Goal: Task Accomplishment & Management: Manage account settings

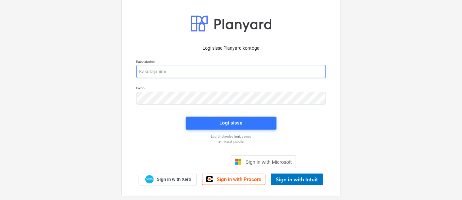
click at [205, 70] on input "email" at bounding box center [230, 71] width 189 height 13
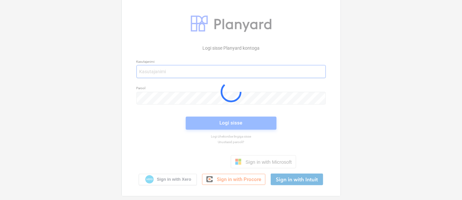
type input "[EMAIL_ADDRESS][MEDICAL_DATA][DOMAIN_NAME]"
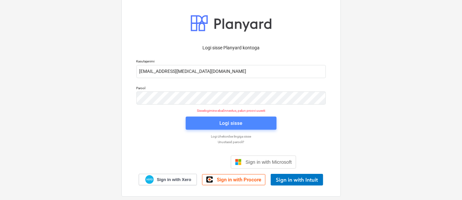
click at [219, 124] on span "Logi sisse" at bounding box center [231, 123] width 75 height 8
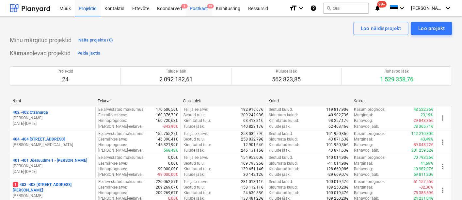
click at [196, 6] on div "Postkast 9+" at bounding box center [199, 8] width 26 height 17
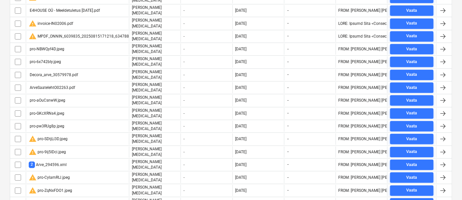
scroll to position [718, 0]
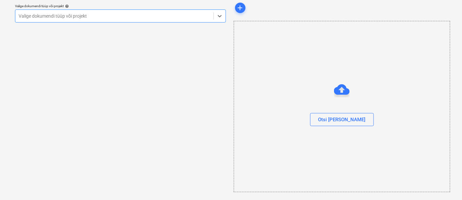
scroll to position [23, 0]
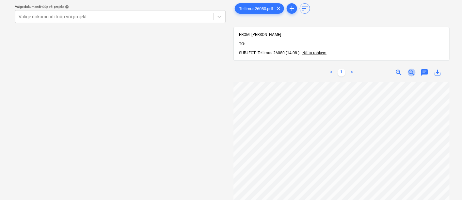
click at [411, 69] on span "zoom_out" at bounding box center [412, 73] width 8 height 8
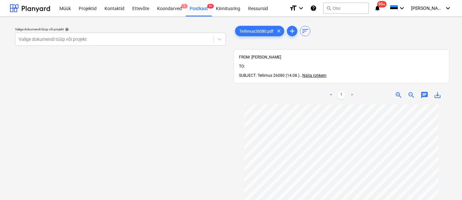
scroll to position [0, 0]
click at [200, 5] on div "Postkast 9+" at bounding box center [199, 8] width 26 height 17
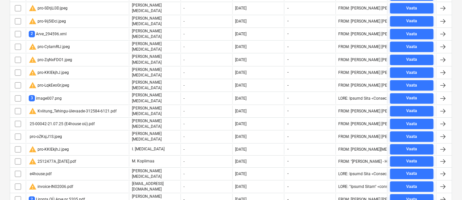
scroll to position [718, 0]
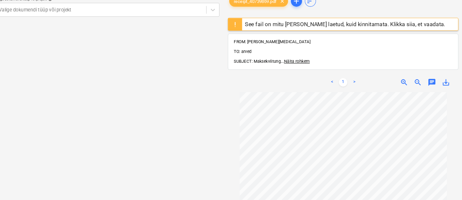
click at [184, 32] on div "Valige dokumendi tüüp või projekt help Valige dokumendi tüüp või projekt" at bounding box center [120, 97] width 221 height 196
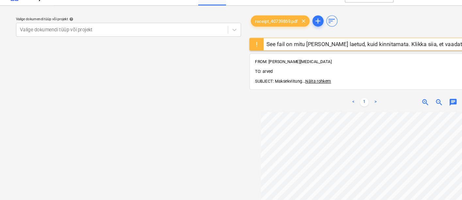
scroll to position [10, 0]
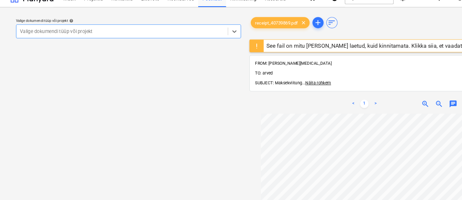
click at [133, 28] on div at bounding box center [115, 29] width 192 height 7
type input "k"
type input "L"
type input "talu"
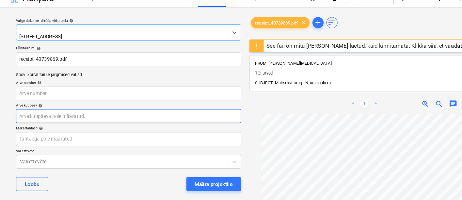
click at [107, 108] on body "Müük Projektid Kontaktid Ettevõte Koondarved 1 Postkast 9+ Kinnitusring Ressurs…" at bounding box center [231, 90] width 462 height 200
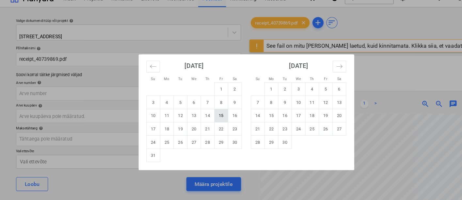
click at [211, 105] on td "15" at bounding box center [207, 108] width 13 height 12
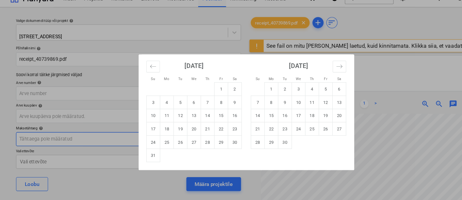
type input "[DATE]"
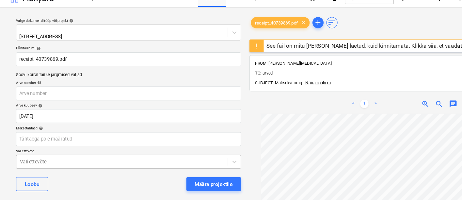
scroll to position [70, 0]
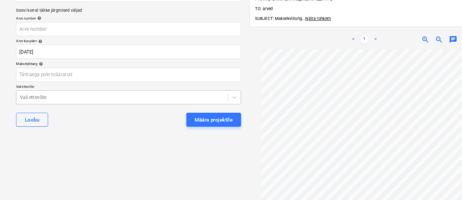
click at [114, 130] on body "Müük Projektid Kontaktid Ettevõte Koondarved 1 Postkast 9+ Kinnitusring Ressurs…" at bounding box center [231, 30] width 462 height 200
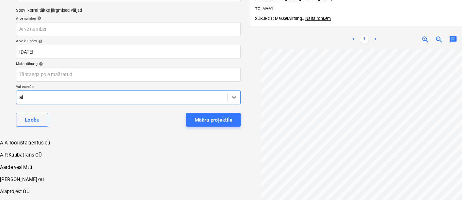
type input "ale"
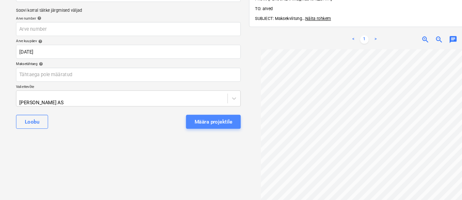
click at [198, 110] on div "Määra projektile" at bounding box center [200, 114] width 36 height 8
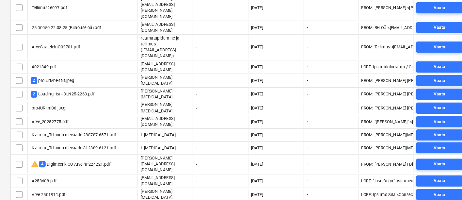
scroll to position [77, 0]
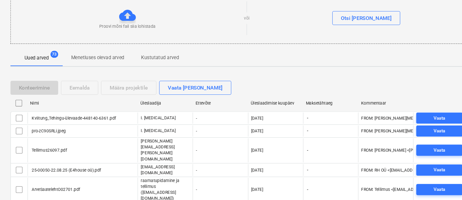
click at [245, 97] on div "Üleslaadimise kuupäev" at bounding box center [258, 96] width 46 height 5
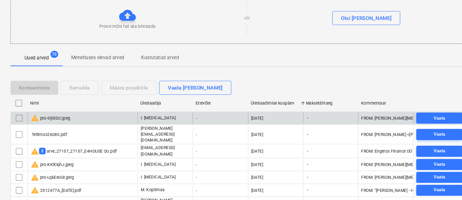
click at [67, 107] on div "warning pro-9ij5lDci.jpeg" at bounding box center [77, 110] width 103 height 10
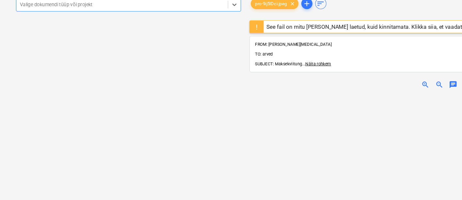
scroll to position [80, 0]
click at [72, 19] on div at bounding box center [115, 16] width 192 height 7
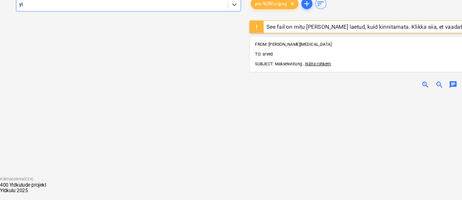
type input "yld"
click at [141, 188] on div "Yldkulu 2025" at bounding box center [231, 190] width 462 height 5
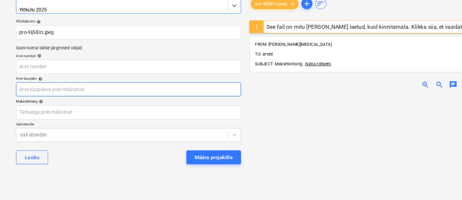
click at [98, 96] on body "Müük Projektid Kontaktid Ettevõte Koondarved 1 Postkast 9+ Kinnitusring Ressurs…" at bounding box center [231, 77] width 462 height 200
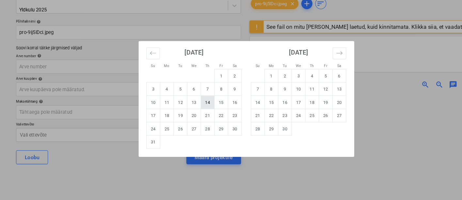
click at [192, 109] on td "14" at bounding box center [194, 108] width 13 height 12
type input "[DATE]"
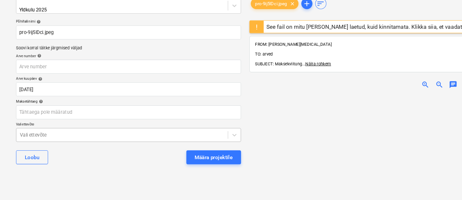
click at [91, 136] on body "Müük Projektid Kontaktid Ettevõte Koondarved 1 Postkast 9+ Kinnitusring Ressurs…" at bounding box center [231, 77] width 462 height 200
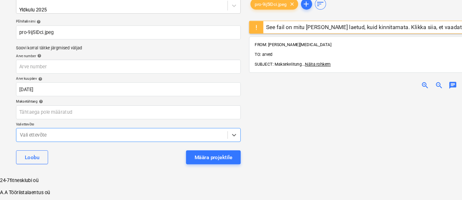
scroll to position [70, 0]
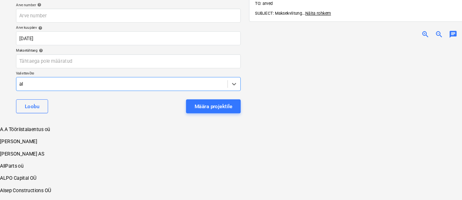
type input "ale"
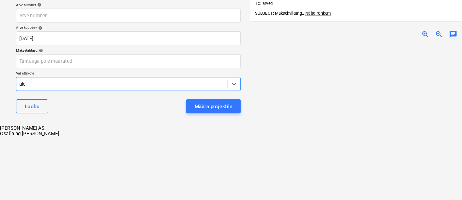
click at [79, 130] on div "[PERSON_NAME] AS" at bounding box center [231, 132] width 462 height 5
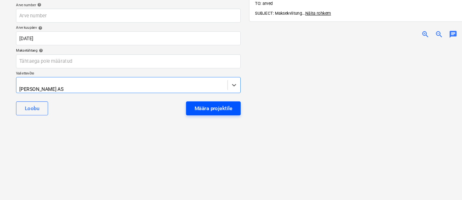
click at [189, 110] on div "Määra projektile" at bounding box center [200, 114] width 36 height 8
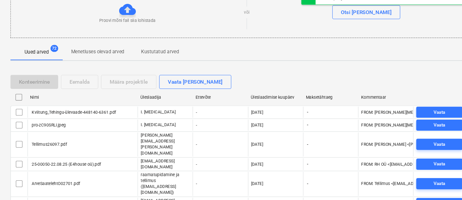
click at [240, 101] on div "Üleslaadimise kuupäev" at bounding box center [258, 103] width 46 height 5
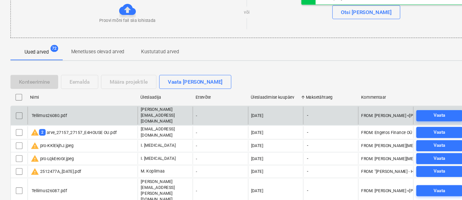
click at [91, 117] on div "Tellimus26080.pdf" at bounding box center [77, 120] width 103 height 17
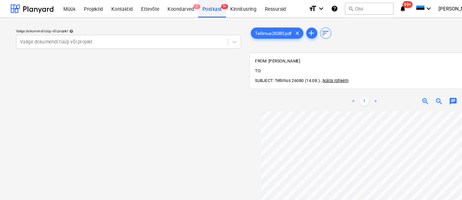
click at [202, 6] on div "Postkast 9+" at bounding box center [199, 8] width 26 height 17
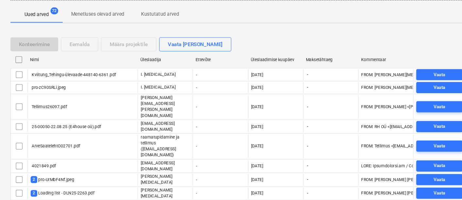
scroll to position [128, 0]
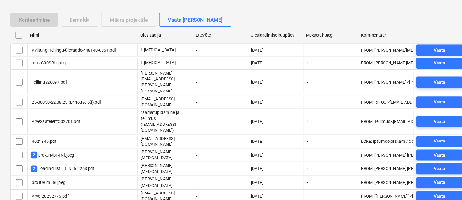
click at [256, 43] on div "Üleslaadimise kuupäev" at bounding box center [258, 45] width 46 height 5
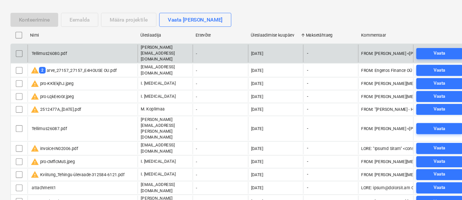
click at [19, 58] on input "checkbox" at bounding box center [18, 62] width 10 height 10
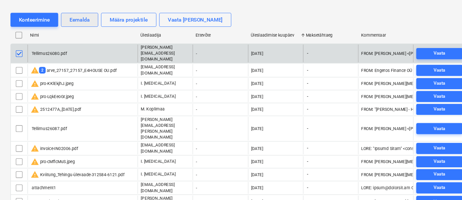
click at [71, 29] on div "Eemalda" at bounding box center [74, 31] width 19 height 8
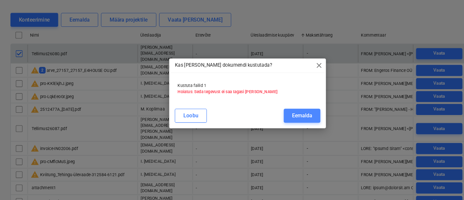
click at [283, 121] on div "Eemalda" at bounding box center [283, 121] width 19 height 8
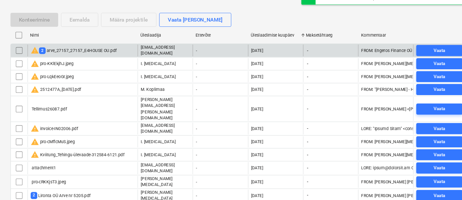
click at [76, 56] on div "warning 2 arve_27157_27157_E4HOUSE OU.pdf" at bounding box center [69, 60] width 81 height 8
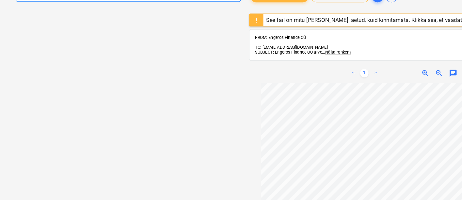
scroll to position [5, 0]
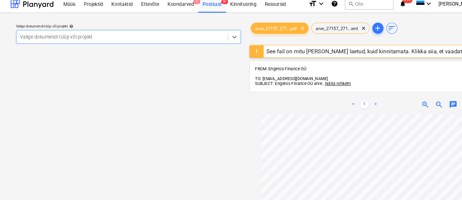
click at [110, 31] on div at bounding box center [115, 34] width 192 height 7
type input "yld"
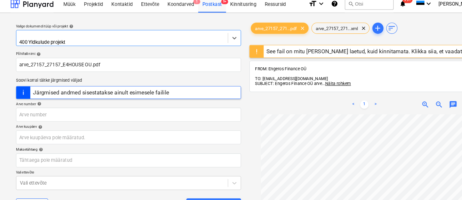
click at [110, 31] on div at bounding box center [115, 33] width 192 height 7
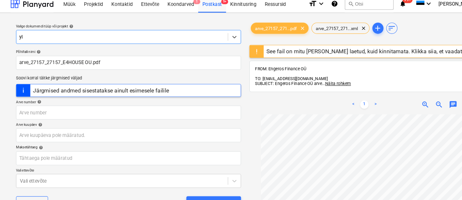
type input "yld"
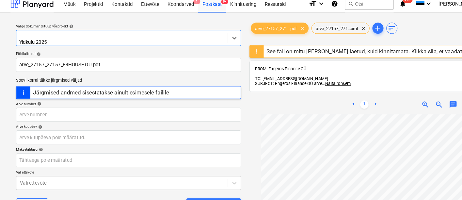
scroll to position [9, 0]
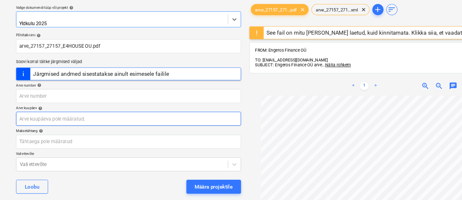
click at [63, 120] on body "Müük Projektid Kontaktid Ettevõte Koondarved 1 Postkast 9+ Kinnitusring Ressurs…" at bounding box center [231, 91] width 462 height 200
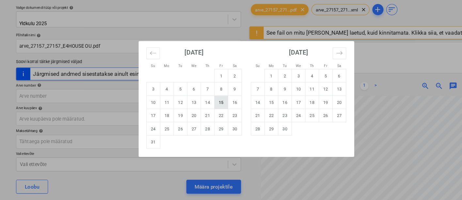
click at [207, 106] on td "15" at bounding box center [207, 108] width 13 height 12
type input "[DATE]"
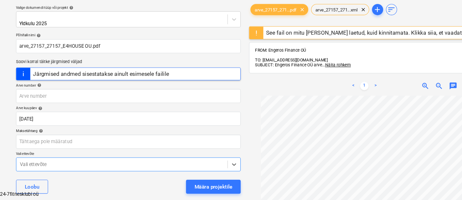
click at [97, 167] on body "Müük Projektid Kontaktid Ettevõte Koondarved 1 Postkast 9+ Kinnitusring Ressurs…" at bounding box center [231, 140] width 462 height 299
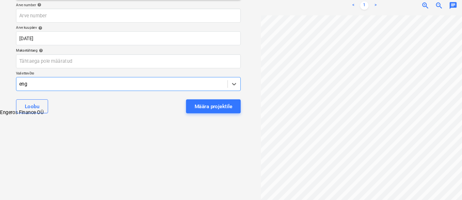
type input "enge"
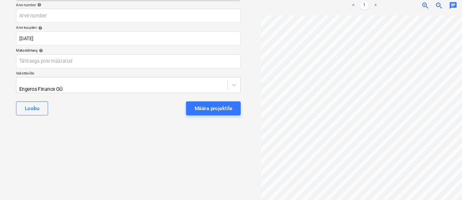
click at [208, 102] on div "[PERSON_NAME] projektile" at bounding box center [120, 114] width 211 height 24
click at [207, 110] on div "Määra projektile" at bounding box center [200, 114] width 36 height 8
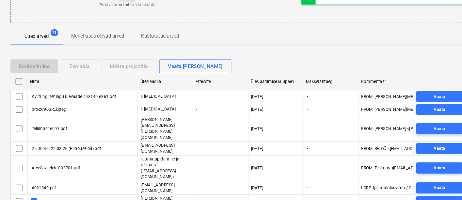
click at [251, 86] on div "Üleslaadimise kuupäev" at bounding box center [258, 88] width 46 height 5
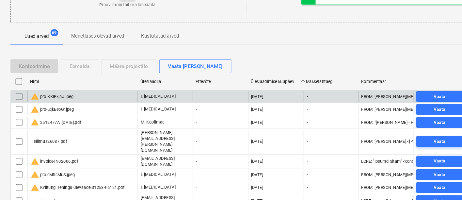
click at [80, 102] on div "warning pro-KKlEkjhJ.jpeg" at bounding box center [77, 103] width 103 height 10
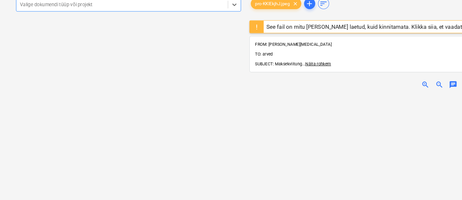
scroll to position [70, 0]
click at [106, 16] on div at bounding box center [115, 16] width 192 height 7
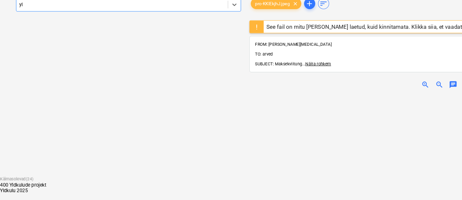
type input "yld"
click at [79, 188] on div "Yldkulu 2025" at bounding box center [231, 190] width 462 height 5
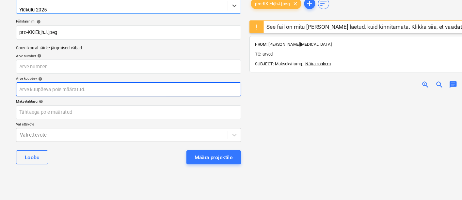
click at [62, 95] on body "Müük Projektid Kontaktid Ettevõte Koondarved 1 Postkast 9+ Kinnitusring Ressurs…" at bounding box center [231, 77] width 462 height 200
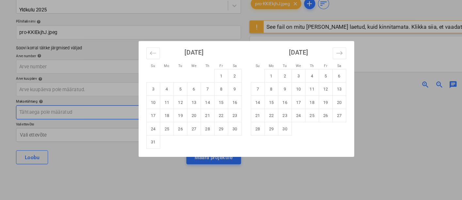
click at [157, 119] on td "18" at bounding box center [156, 121] width 13 height 12
type input "[DATE]"
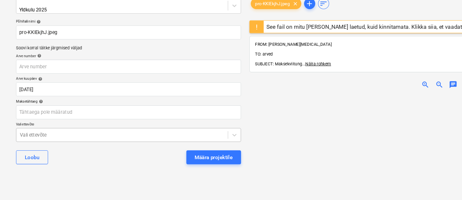
click at [115, 130] on body "Müük Projektid Kontaktid Ettevõte Koondarved 1 Postkast 9+ Kinnitusring Ressurs…" at bounding box center [231, 77] width 462 height 200
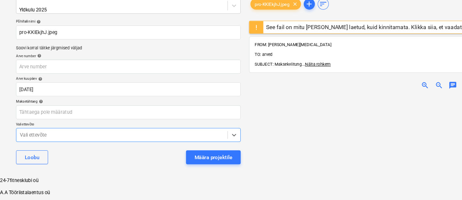
scroll to position [70, 0]
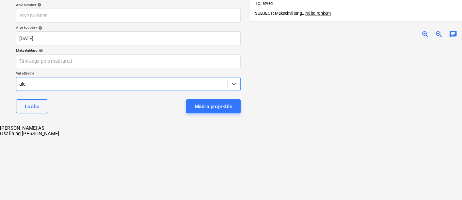
type input "[PERSON_NAME]"
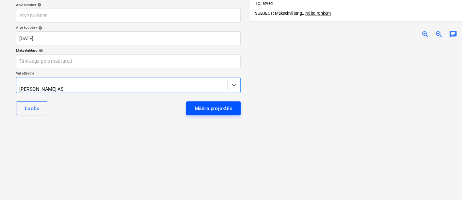
click at [190, 107] on button "Määra projektile" at bounding box center [199, 113] width 51 height 13
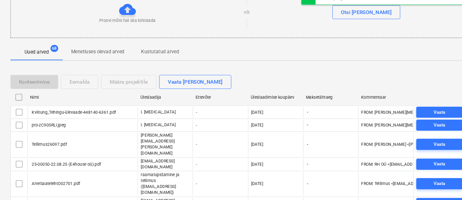
click at [244, 102] on div "Üleslaadimise kuupäev" at bounding box center [258, 103] width 46 height 5
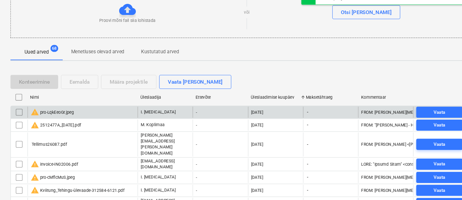
click at [63, 112] on div "warning pro-LqkEeoGr.jpeg" at bounding box center [77, 117] width 103 height 10
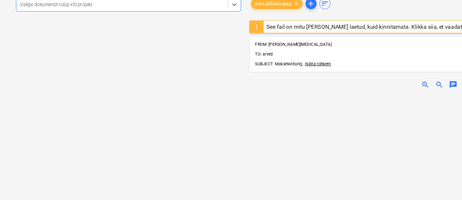
scroll to position [78, 0]
click at [132, 19] on div "Valige dokumendi tüüp või projekt" at bounding box center [120, 16] width 211 height 13
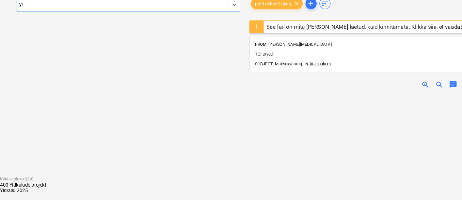
type input "yld"
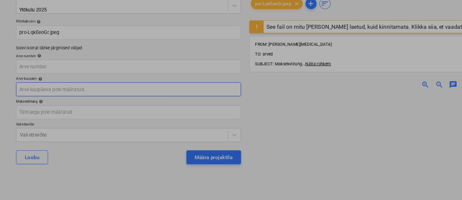
click at [82, 92] on body "Müük Projektid Kontaktid Ettevõte Koondarved 1 Postkast 9+ Kinnitusring Ressurs…" at bounding box center [231, 77] width 462 height 200
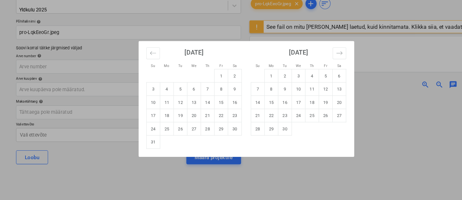
click at [194, 108] on td "14" at bounding box center [194, 108] width 13 height 12
type input "[DATE]"
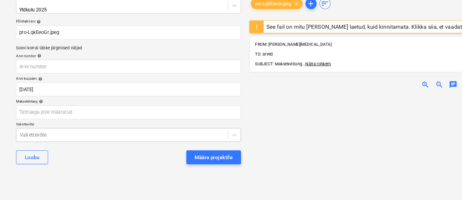
click at [142, 136] on body "Müük Projektid Kontaktid Ettevõte Koondarved 1 Postkast 9+ Kinnitusring Ressurs…" at bounding box center [231, 77] width 462 height 200
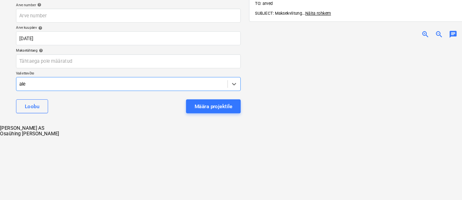
type input "[PERSON_NAME]"
click at [125, 130] on div "[PERSON_NAME] AS" at bounding box center [231, 132] width 462 height 5
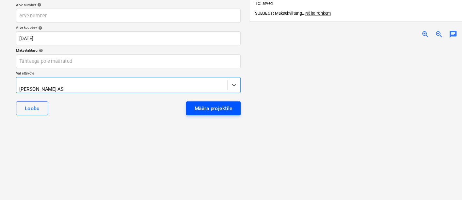
click at [197, 110] on div "Määra projektile" at bounding box center [200, 114] width 36 height 8
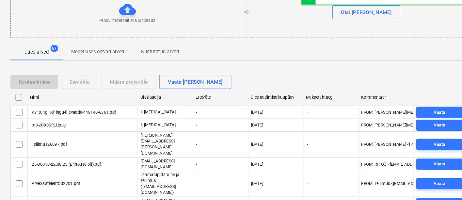
click at [253, 103] on div "Üleslaadimise kuupäev" at bounding box center [258, 103] width 46 height 5
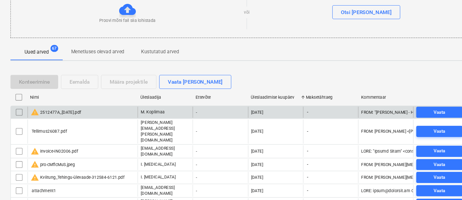
click at [76, 115] on div "warning 2512477A_[DATE].pdf" at bounding box center [52, 118] width 47 height 8
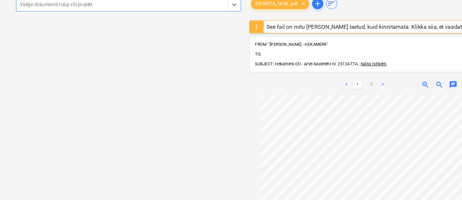
scroll to position [6, 0]
click at [141, 18] on div at bounding box center [115, 16] width 192 height 7
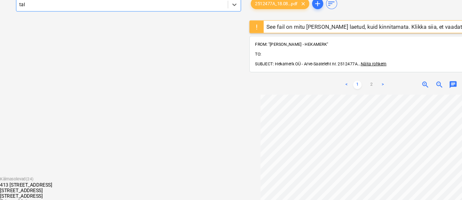
type input "talu"
click at [114, 183] on div "[STREET_ADDRESS]" at bounding box center [231, 185] width 462 height 5
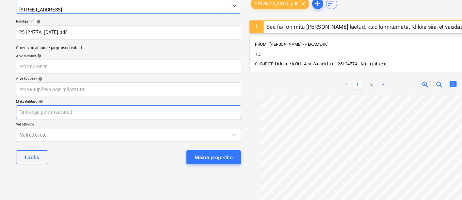
click at [110, 115] on body "Müük Projektid Kontaktid Ettevõte Koondarved 1 Postkast 9+ Kinnitusring Ressurs…" at bounding box center [231, 77] width 462 height 200
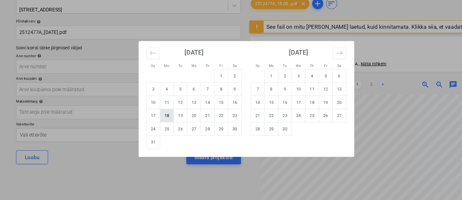
click at [155, 125] on td "18" at bounding box center [156, 121] width 13 height 12
type input "[DATE]"
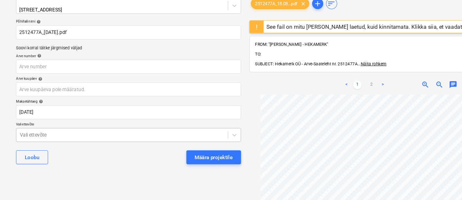
click at [140, 138] on body "Müük Projektid Kontaktid Ettevõte Koondarved 1 Postkast 9+ Kinnitusring Ressurs…" at bounding box center [231, 77] width 462 height 200
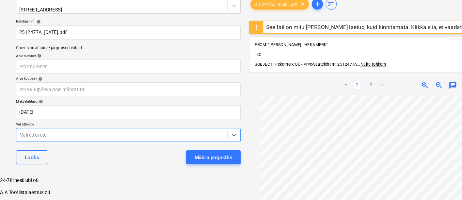
scroll to position [70, 0]
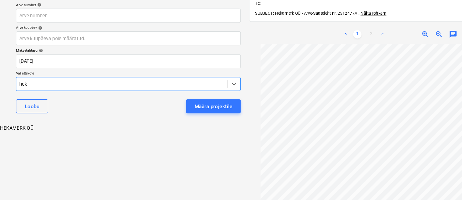
type input "heka"
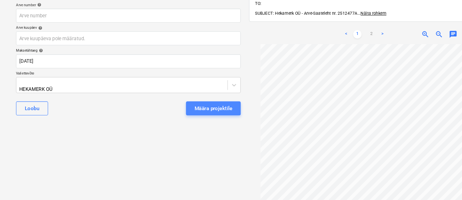
click at [195, 111] on div "Määra projektile" at bounding box center [200, 114] width 36 height 8
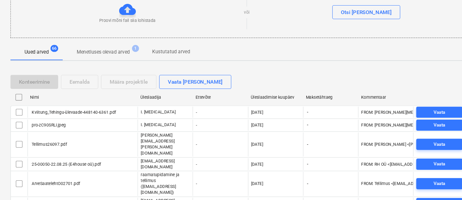
click at [263, 101] on div "Üleslaadimise kuupäev" at bounding box center [258, 103] width 46 height 5
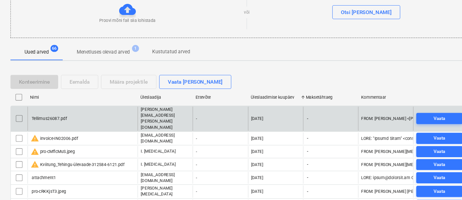
click at [19, 118] on input "checkbox" at bounding box center [18, 123] width 10 height 10
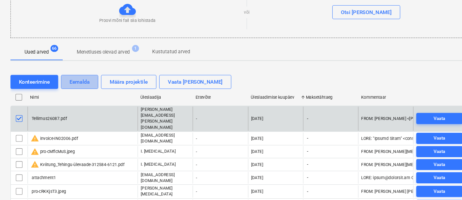
click at [80, 85] on div "Eemalda" at bounding box center [74, 89] width 19 height 8
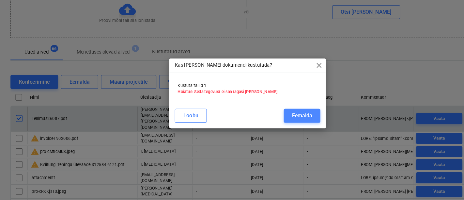
click at [299, 118] on button "Eemalda" at bounding box center [283, 120] width 34 height 13
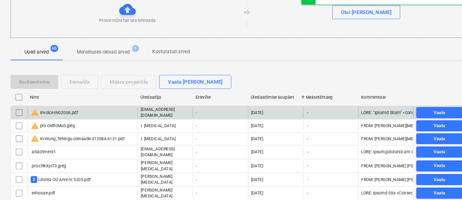
click at [65, 116] on div "warning invoice-IN02006.pdf" at bounding box center [51, 118] width 44 height 8
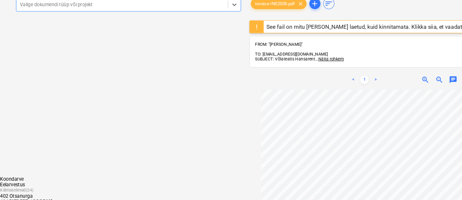
click at [94, 18] on div at bounding box center [115, 16] width 192 height 7
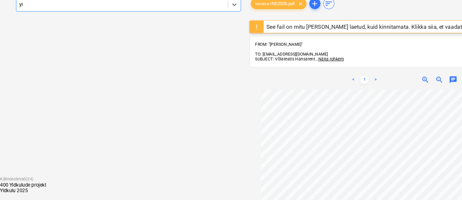
type input "yld"
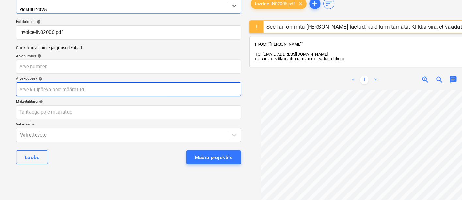
click at [91, 96] on body "Müük Projektid Kontaktid Ettevõte Koondarved 1 Postkast 9+ Kinnitusring Ressurs…" at bounding box center [231, 77] width 462 height 200
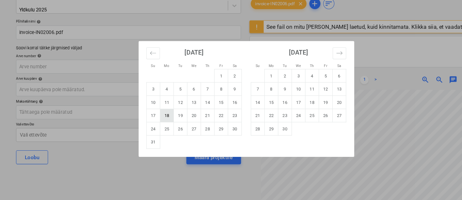
click at [158, 119] on td "18" at bounding box center [156, 121] width 13 height 12
type input "[DATE]"
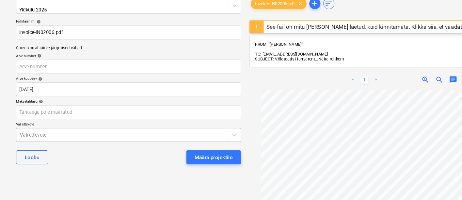
click at [116, 132] on body "Müük Projektid Kontaktid Ettevõte Koondarved 1 Postkast 9+ Kinnitusring Ressurs…" at bounding box center [231, 77] width 462 height 200
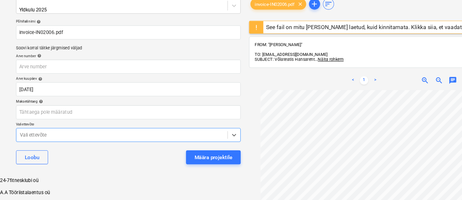
scroll to position [70, 0]
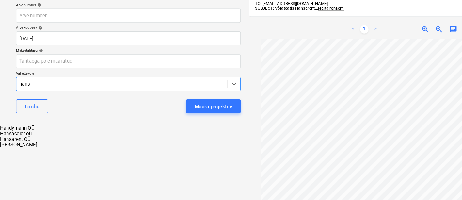
type input "hansa"
click at [105, 135] on div "Hansarent OÜ" at bounding box center [231, 137] width 462 height 5
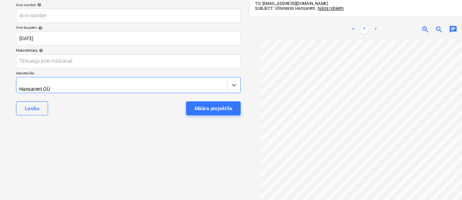
click at [198, 110] on div "Määra projektile" at bounding box center [200, 114] width 36 height 8
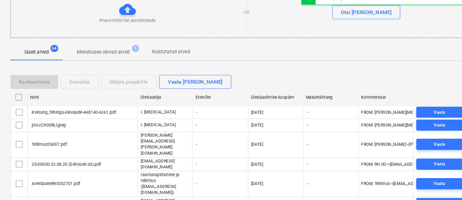
drag, startPoint x: 264, startPoint y: 102, endPoint x: 217, endPoint y: 110, distance: 47.8
click at [264, 102] on div "Üleslaadimise kuupäev" at bounding box center [258, 103] width 46 height 5
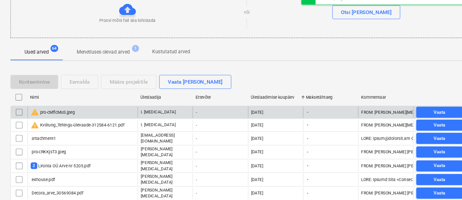
click at [87, 115] on div "warning pro-cMflcMuS.jpeg" at bounding box center [77, 117] width 103 height 10
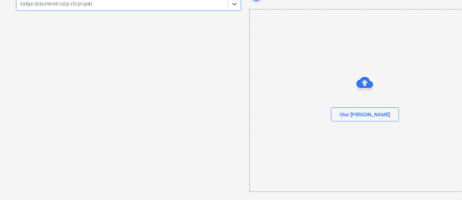
scroll to position [23, 0]
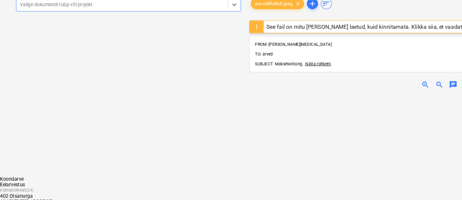
click at [71, 17] on div at bounding box center [115, 16] width 192 height 7
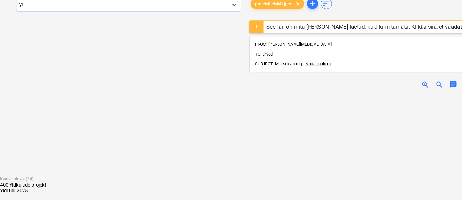
type input "yld"
click at [52, 188] on div "Yldkulu 2025" at bounding box center [231, 190] width 462 height 5
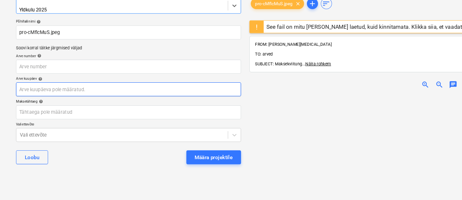
click at [67, 90] on body "Müük Projektid Kontaktid Ettevõte Koondarved 1 Postkast 9+ Kinnitusring Ressurs…" at bounding box center [231, 77] width 462 height 200
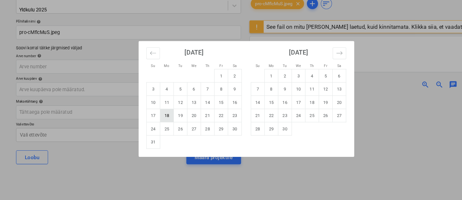
click at [157, 116] on td "18" at bounding box center [156, 121] width 13 height 12
type input "[DATE]"
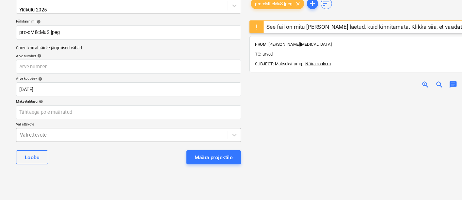
click at [121, 137] on body "Müük Projektid Kontaktid Ettevõte Koondarved 1 Postkast 9+ Kinnitusring Ressurs…" at bounding box center [231, 77] width 462 height 200
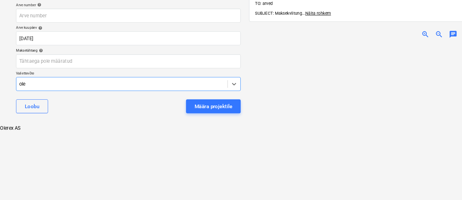
type input "[PERSON_NAME]"
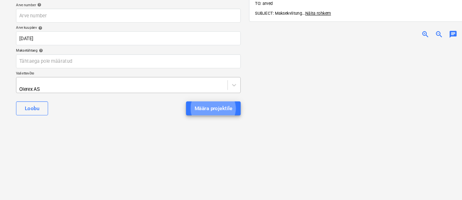
click at [174, 107] on button "Määra projektile" at bounding box center [199, 113] width 51 height 13
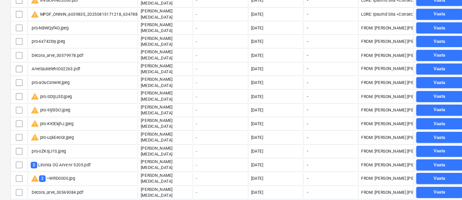
scroll to position [598, 0]
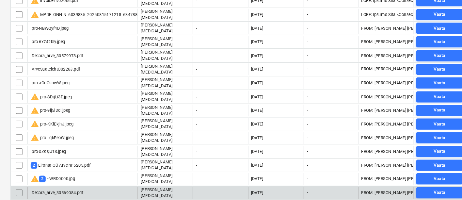
click at [64, 191] on div "Decora_arve_30569084.pdf" at bounding box center [53, 193] width 49 height 5
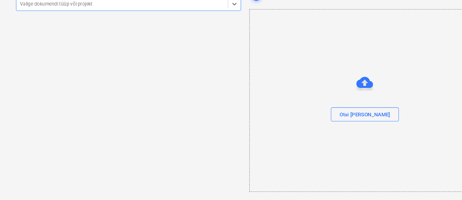
scroll to position [23, 0]
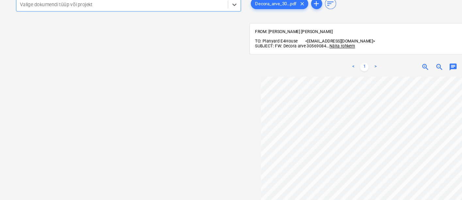
click at [104, 17] on div at bounding box center [115, 16] width 192 height 7
type input "[PERSON_NAME]"
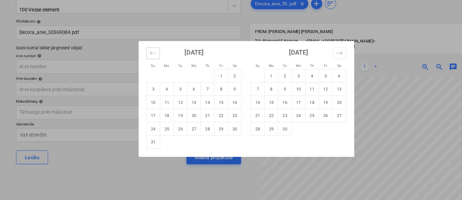
click at [146, 63] on icon "Move backward to switch to the previous month." at bounding box center [143, 62] width 6 height 6
click at [171, 121] on td "22" at bounding box center [169, 121] width 13 height 12
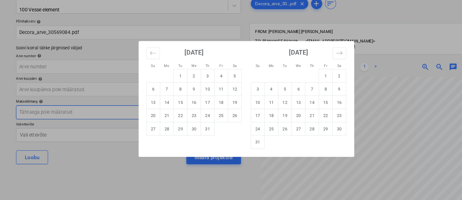
type input "[DATE]"
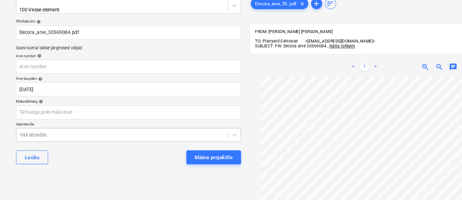
click at [151, 138] on body "Müük Projektid Kontaktid Ettevõte Koondarved 1 Postkast 9+ Kinnitusring Ressurs…" at bounding box center [231, 77] width 462 height 200
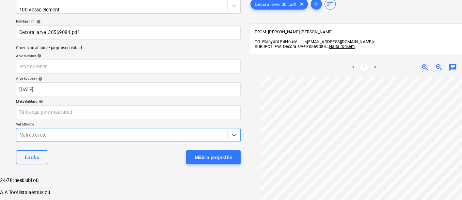
scroll to position [70, 0]
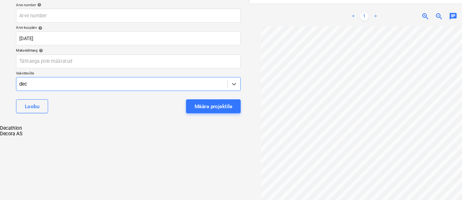
type input "deco"
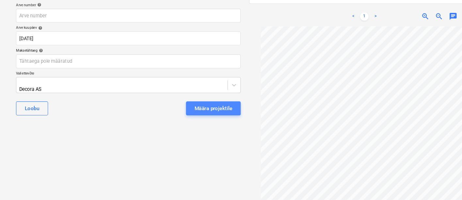
click at [195, 112] on div "Määra projektile" at bounding box center [200, 114] width 36 height 8
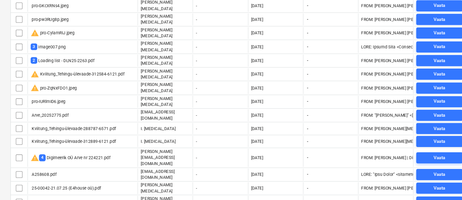
scroll to position [297, 0]
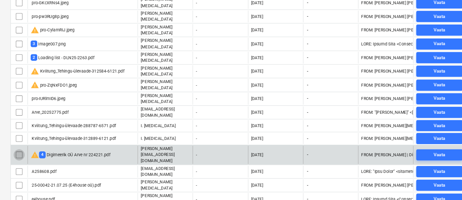
click at [18, 152] on input "checkbox" at bounding box center [18, 157] width 10 height 10
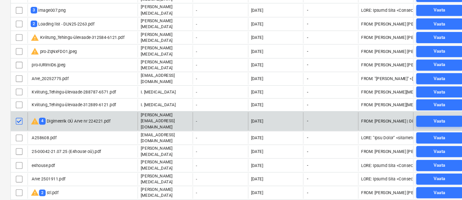
scroll to position [332, 0]
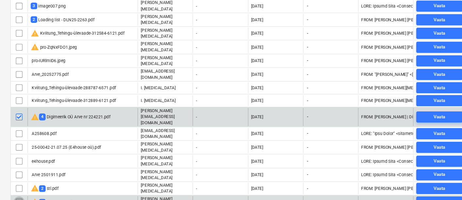
click at [18, 197] on input "checkbox" at bounding box center [18, 202] width 10 height 10
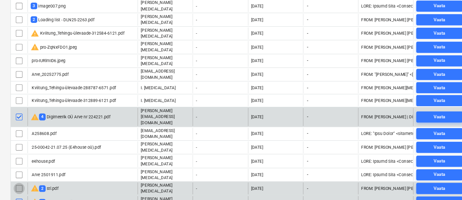
click at [18, 184] on input "checkbox" at bounding box center [18, 189] width 10 height 10
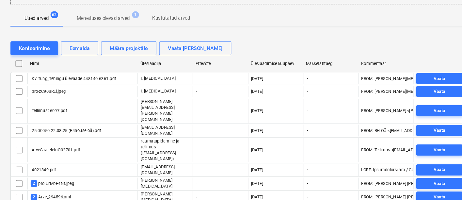
scroll to position [114, 0]
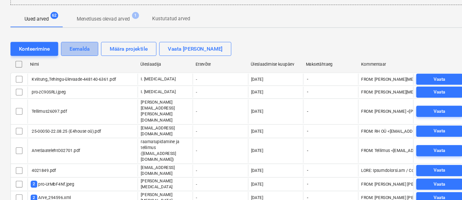
click at [75, 46] on div "Eemalda" at bounding box center [74, 45] width 19 height 8
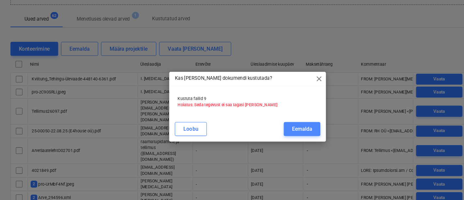
click at [278, 118] on div "Eemalda" at bounding box center [283, 121] width 19 height 8
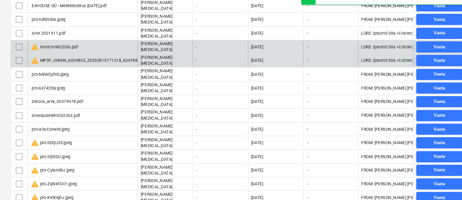
scroll to position [460, 0]
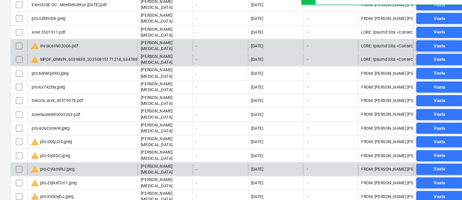
click at [59, 167] on div "warning pro-CylamRIJ.jpeg" at bounding box center [49, 171] width 41 height 8
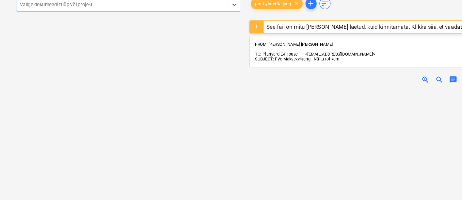
scroll to position [35, 0]
click at [397, 83] on span "zoom_in" at bounding box center [399, 87] width 8 height 8
click at [91, 15] on div at bounding box center [115, 16] width 192 height 7
type input "[PERSON_NAME]"
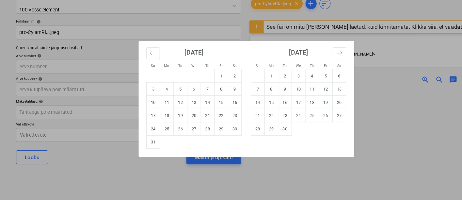
click at [223, 178] on div "Su Mo Tu We Th Fr Sa Su Mo Tu We Th Fr Sa [DATE] 1 2 3 4 5 6 7 8 9 10 11 12 13 …" at bounding box center [231, 100] width 462 height 200
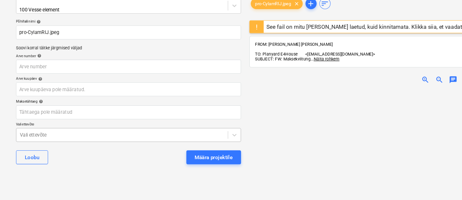
scroll to position [156, 0]
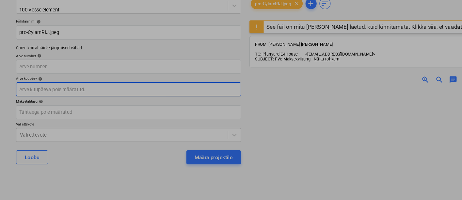
click at [76, 93] on body "Müük Projektid Kontaktid Ettevõte Koondarved 1 Postkast 9+ Kinnitusring Ressurs…" at bounding box center [231, 77] width 462 height 200
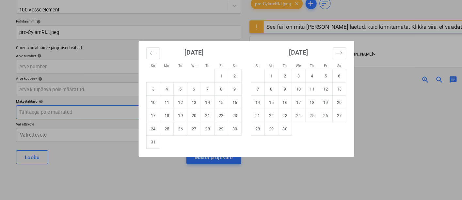
click at [195, 110] on td "14" at bounding box center [194, 108] width 13 height 12
type input "[DATE]"
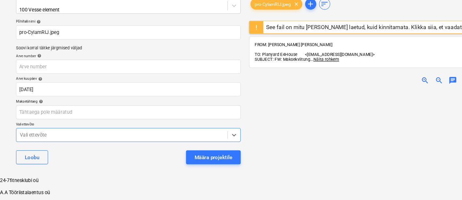
scroll to position [70, 0]
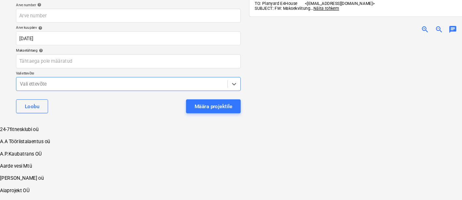
click at [112, 135] on body "Müük Projektid Kontaktid Ettevõte Koondarved 1 Postkast 9+ Kinnitusring Ressurs…" at bounding box center [231, 79] width 462 height 299
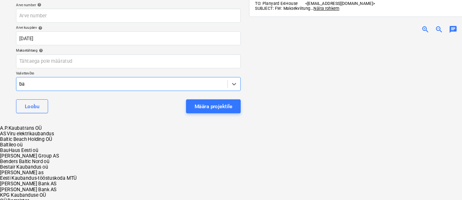
type input "bau"
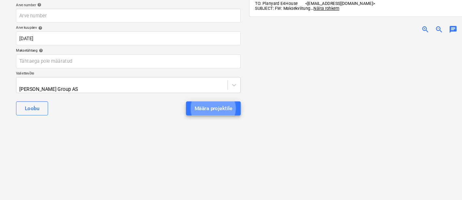
click at [174, 107] on button "Määra projektile" at bounding box center [199, 113] width 51 height 13
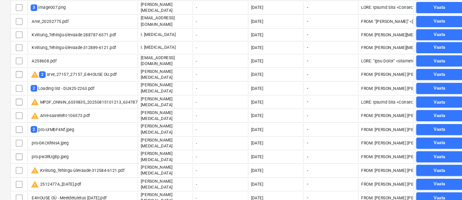
scroll to position [297, 0]
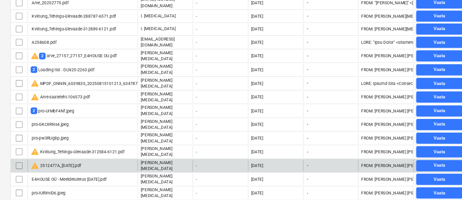
click at [86, 162] on div "warning 2512477A_[DATE].pdf" at bounding box center [77, 167] width 103 height 11
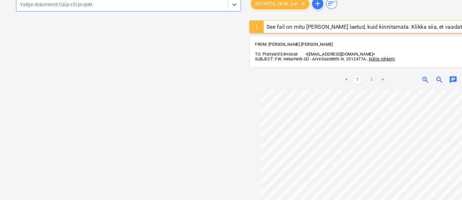
scroll to position [7, 0]
click at [96, 17] on div at bounding box center [115, 16] width 192 height 7
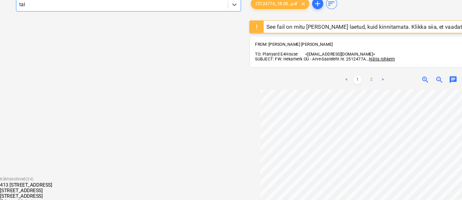
type input "talu"
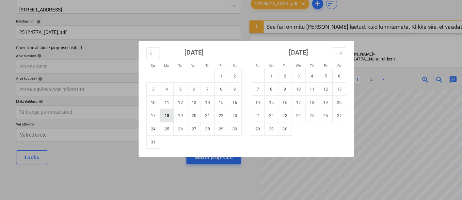
click at [160, 120] on td "18" at bounding box center [156, 121] width 13 height 12
type input "[DATE]"
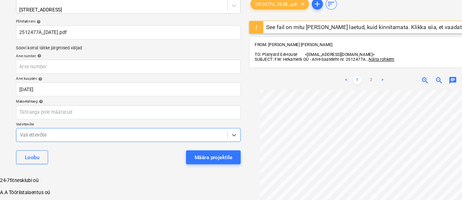
click at [120, 133] on body "Müük Projektid Kontaktid Ettevõte Koondarved 1 Postkast 9+ Kinnitusring Ressurs…" at bounding box center [231, 126] width 462 height 299
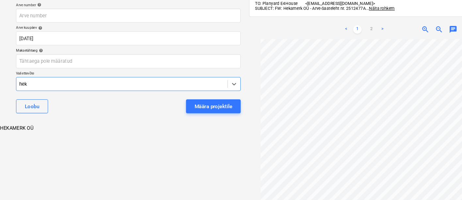
type input "heka"
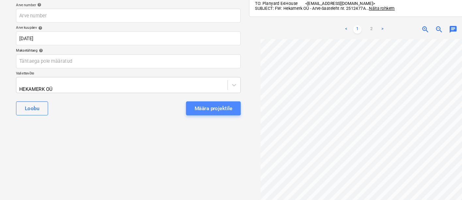
click at [189, 110] on div "Määra projektile" at bounding box center [200, 114] width 36 height 8
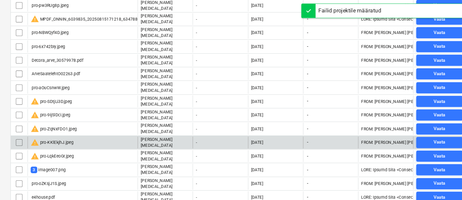
click at [73, 128] on div "warning pro-KKlEkjhJ.jpeg" at bounding box center [77, 133] width 103 height 11
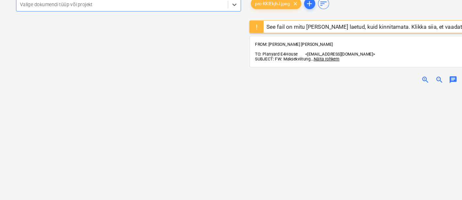
scroll to position [37, 0]
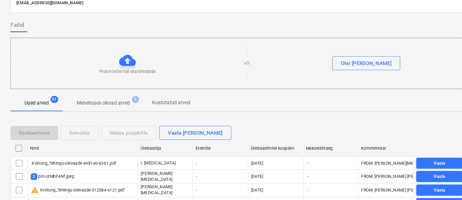
scroll to position [497, 0]
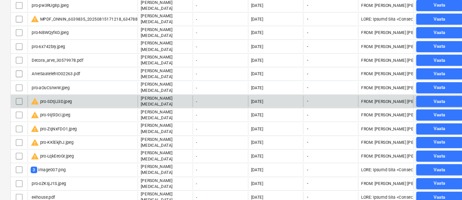
click at [49, 91] on div "warning pro-SDtjLi3D.jpeg" at bounding box center [48, 95] width 39 height 8
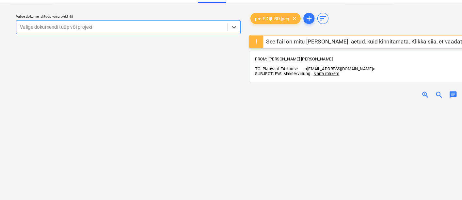
scroll to position [23, 0]
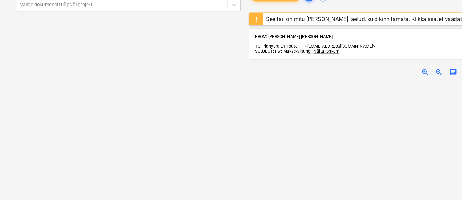
click at [396, 71] on div "zoom_in zoom_out chat 0 save_alt" at bounding box center [341, 80] width 216 height 18
click at [399, 76] on span "zoom_in" at bounding box center [399, 80] width 8 height 8
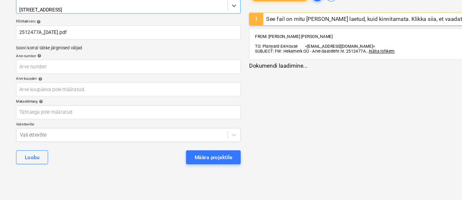
scroll to position [2, 0]
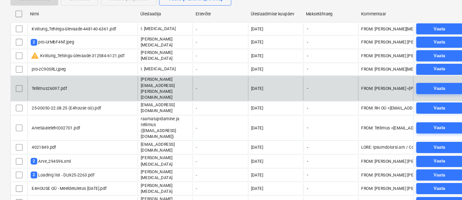
scroll to position [150, 0]
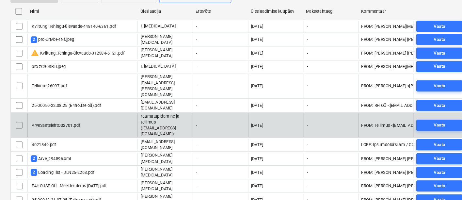
click at [52, 128] on div "ArveSaatelehtO02701.pdf" at bounding box center [52, 130] width 46 height 5
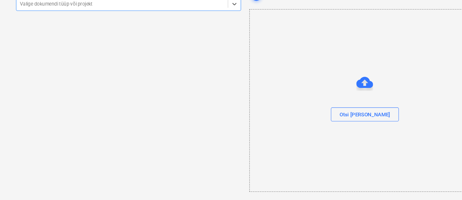
scroll to position [23, 0]
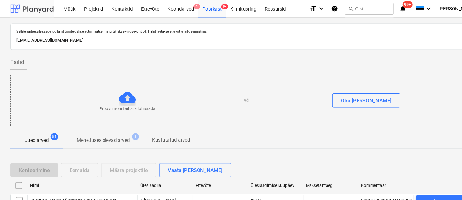
click at [40, 8] on div at bounding box center [30, 8] width 40 height 16
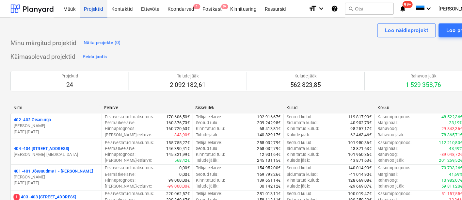
click at [93, 8] on div "Projektid" at bounding box center [88, 8] width 26 height 17
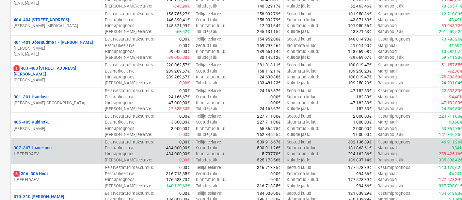
scroll to position [147, 0]
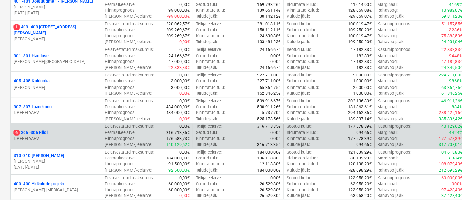
click at [41, 135] on p "6 306 - 306 Hiidi" at bounding box center [29, 137] width 32 height 6
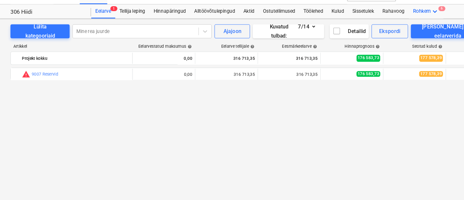
click at [409, 21] on icon "keyboard_arrow_down" at bounding box center [408, 23] width 8 height 8
click at [394, 49] on div "Failid 6" at bounding box center [405, 52] width 22 height 6
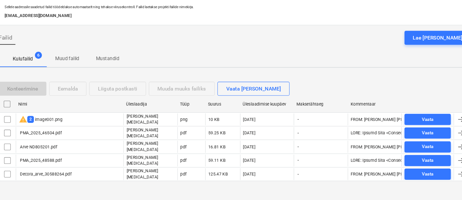
scroll to position [24, 0]
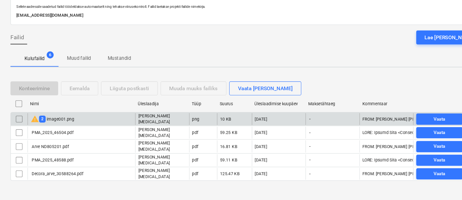
click at [66, 121] on div "warning 2 image001.png" at bounding box center [49, 124] width 41 height 8
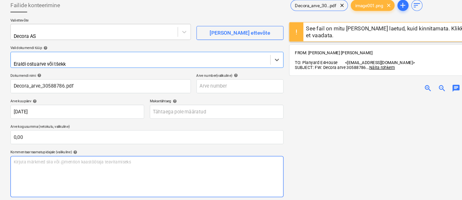
type input "Decora_arve_30588786.pdf"
type input "[DATE]"
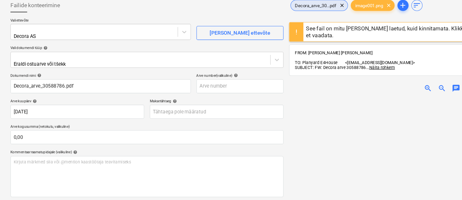
click at [294, 17] on span "Decora_arve_30...pdf" at bounding box center [296, 17] width 47 height 5
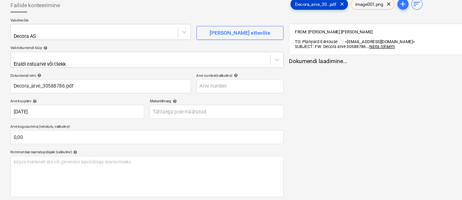
scroll to position [77, 0]
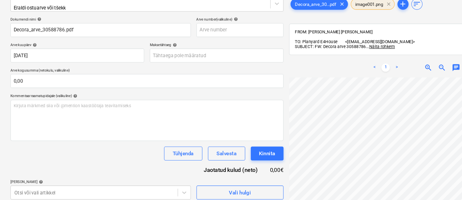
click at [365, 18] on span "clear" at bounding box center [364, 16] width 8 height 8
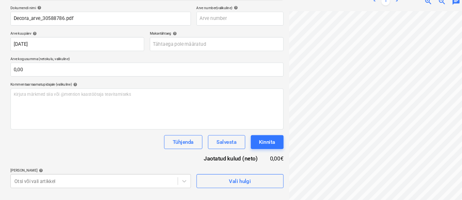
scroll to position [95, 0]
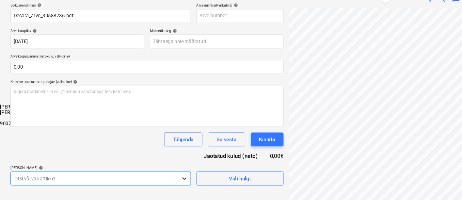
click at [171, 123] on body "Müük Projektid Kontaktid Ettevõte Koondarved 1 Postkast 9+ Kinnitusring Ressurs…" at bounding box center [231, 13] width 462 height 221
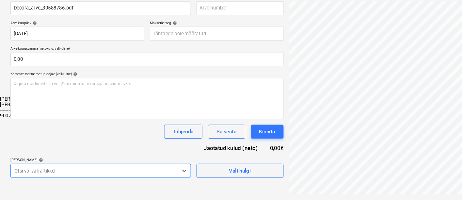
click at [46, 123] on div "9007 Reservid" at bounding box center [231, 120] width 462 height 5
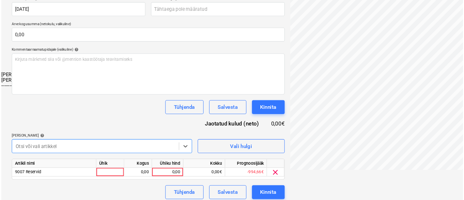
scroll to position [120, 0]
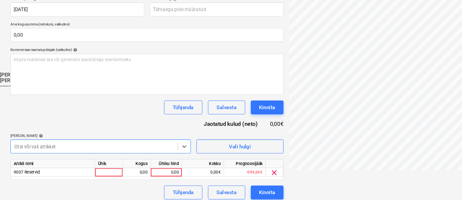
click at [73, 119] on div "Dokumendi nimi help Decora_arve_30588786.pdf Arve number (valikuline) help Arve…" at bounding box center [138, 92] width 256 height 214
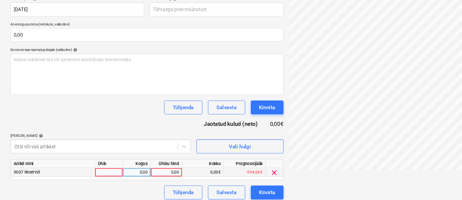
click at [95, 170] on div at bounding box center [102, 174] width 26 height 8
type input "kmpl"
type input "122,14"
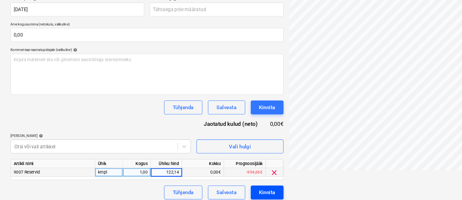
click at [244, 188] on div "Kinnita" at bounding box center [250, 192] width 15 height 8
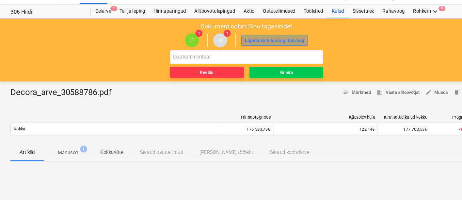
click at [262, 50] on div "Lõpeta kinnitusringi töövoog" at bounding box center [256, 51] width 55 height 8
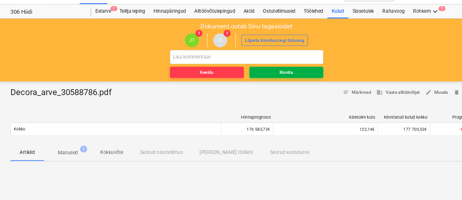
click at [265, 78] on div "Kinnita" at bounding box center [268, 81] width 13 height 8
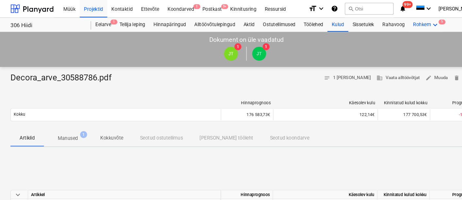
click at [411, 19] on div "Rohkem keyboard_arrow_down 5" at bounding box center [399, 23] width 32 height 13
click at [394, 49] on div "Failid 5" at bounding box center [405, 52] width 22 height 6
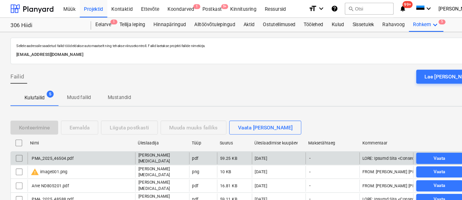
click at [68, 147] on div "PMA_2025_46504.pdf" at bounding box center [76, 148] width 101 height 11
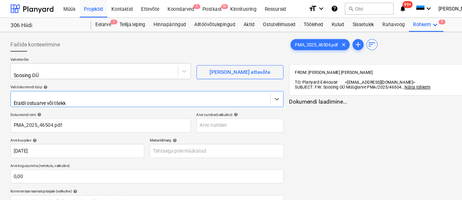
type input "PMA_2025_46504.pdf"
type input "[DATE]"
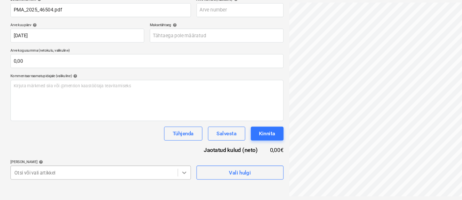
scroll to position [120, 0]
click at [170, 102] on body "Müük Projektid Kontaktid Ettevõte Koondarved 1 Postkast 9+ Kinnitusring Ressurs…" at bounding box center [231, 3] width 462 height 200
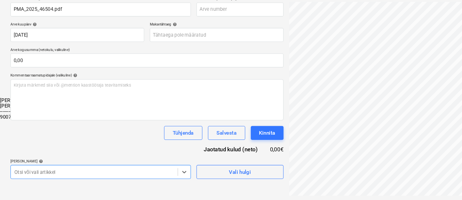
click at [100, 123] on div "9007 Reservid" at bounding box center [231, 120] width 462 height 5
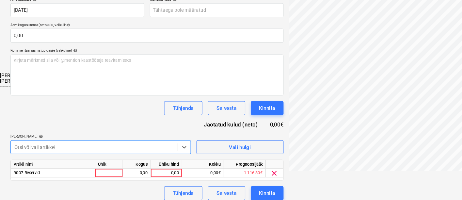
click at [135, 127] on div "Dokumendi nimi help PMA_2025_46504.pdf Arve number (valikuline) help Arve kuupä…" at bounding box center [138, 92] width 256 height 214
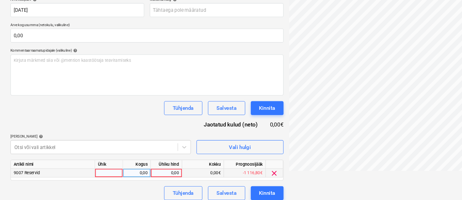
click at [108, 171] on div at bounding box center [102, 174] width 26 height 8
type input "kmpl"
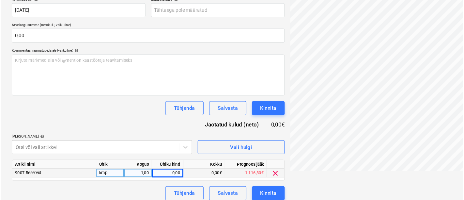
scroll to position [0, 16]
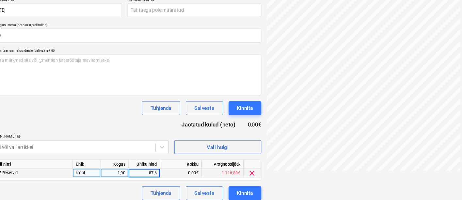
type input "87,64"
click at [248, 191] on div "Kinnita" at bounding box center [250, 192] width 15 height 8
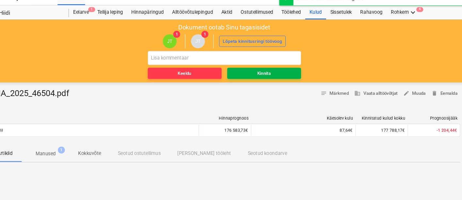
click at [243, 81] on span "Kinnita" at bounding box center [268, 81] width 64 height 8
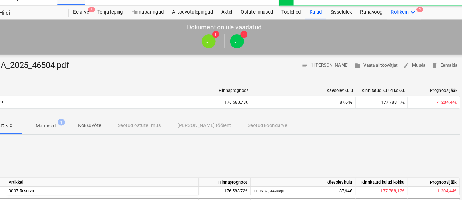
click at [405, 20] on icon "keyboard_arrow_down" at bounding box center [408, 23] width 8 height 8
click at [394, 49] on div "Failid 4" at bounding box center [405, 52] width 22 height 6
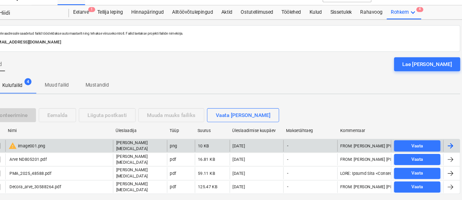
click at [45, 147] on div "warning image001.png" at bounding box center [46, 148] width 35 height 8
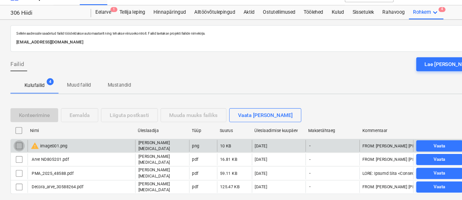
click at [15, 146] on input "checkbox" at bounding box center [18, 148] width 10 height 10
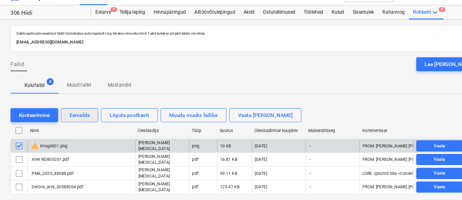
click at [71, 117] on div "Eemalda" at bounding box center [74, 119] width 19 height 8
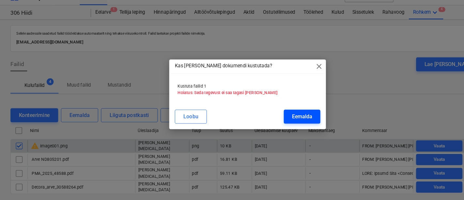
click at [281, 118] on div "Eemalda" at bounding box center [283, 121] width 19 height 8
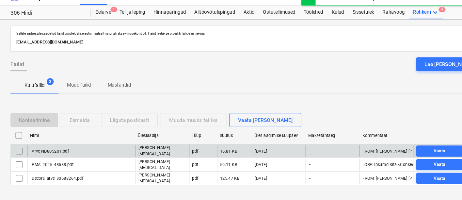
click at [50, 152] on div "Arve ND805201.pdf" at bounding box center [47, 153] width 36 height 5
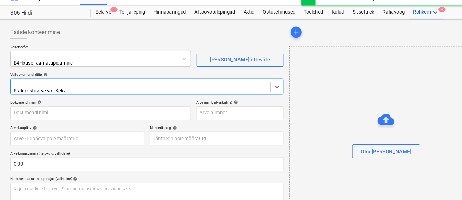
type input "Arve ND805201.pdf"
type input "[DATE]"
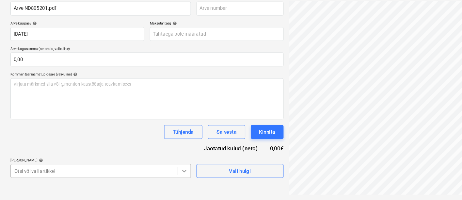
scroll to position [120, 0]
click at [175, 102] on body "Müük Projektid Kontaktid Ettevõte Koondarved 1 Postkast 9+ Kinnitusring Ressurs…" at bounding box center [231, 3] width 462 height 200
click at [127, 118] on div "------------------------------" at bounding box center [231, 115] width 462 height 5
click at [126, 123] on div "9007 Reservid" at bounding box center [231, 120] width 462 height 5
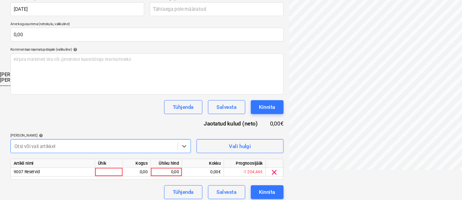
scroll to position [120, 0]
click at [103, 115] on div "Dokumendi nimi help Arve ND805201.pdf Arve number (valikuline) help Arve kuupäe…" at bounding box center [138, 92] width 256 height 214
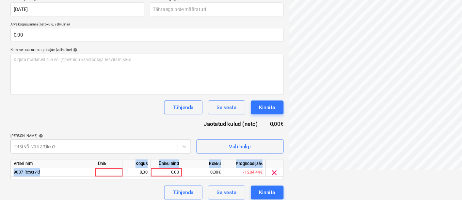
click at [103, 164] on div "Artikli nimi Ühik Kogus Ühiku hind Kokku Prognoosijääk 9007 Reservid 0,00 0,00 …" at bounding box center [138, 171] width 256 height 20
click at [103, 170] on div at bounding box center [102, 174] width 26 height 8
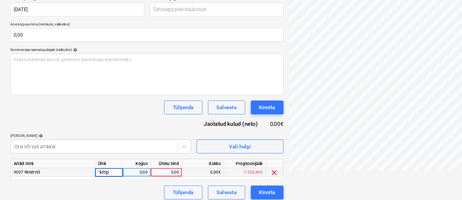
type input "ˇkmpl"
click at [103, 170] on div "ˇkmpl" at bounding box center [102, 174] width 26 height 8
type input "kmpl"
click at [155, 170] on div "0,00" at bounding box center [156, 174] width 24 height 8
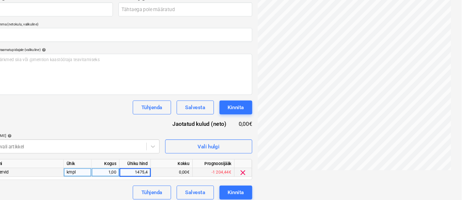
type input "1475,40"
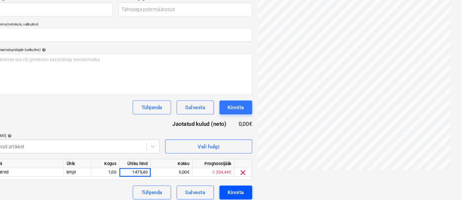
click at [254, 188] on div "Kinnita" at bounding box center [250, 192] width 15 height 8
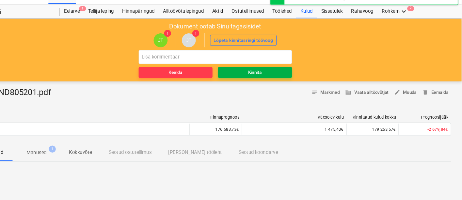
click at [278, 77] on span "Kinnita" at bounding box center [268, 81] width 64 height 8
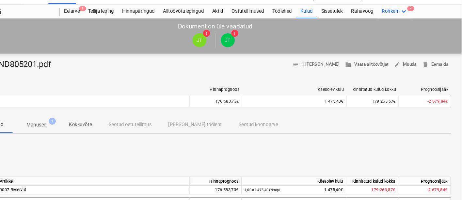
click at [407, 23] on icon "keyboard_arrow_down" at bounding box center [408, 23] width 8 height 8
click at [394, 49] on div "Failid 2" at bounding box center [405, 52] width 22 height 6
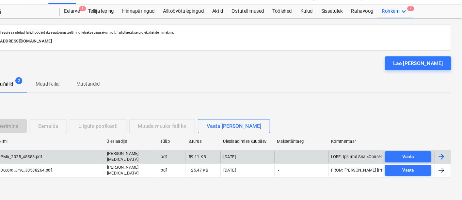
click at [95, 156] on div "PMA_2025_48588.pdf" at bounding box center [76, 159] width 101 height 11
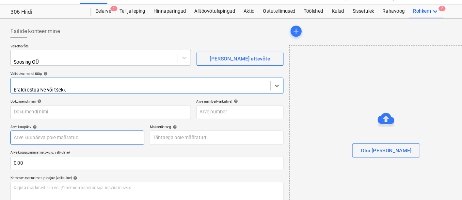
type input "PMA_2025_48588.pdf"
type input "[DATE]"
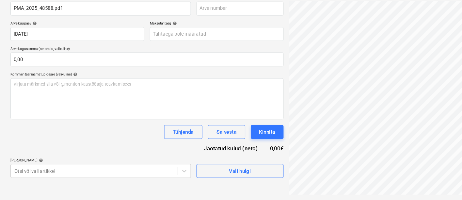
scroll to position [0, 16]
click at [172, 103] on body "Müük Projektid Kontaktid Ettevõte Koondarved 1 Postkast 9+ Kinnitusring Ressurs…" at bounding box center [231, 3] width 462 height 200
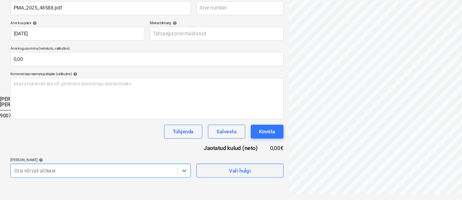
click at [141, 123] on div "9007 Reservid" at bounding box center [231, 120] width 462 height 5
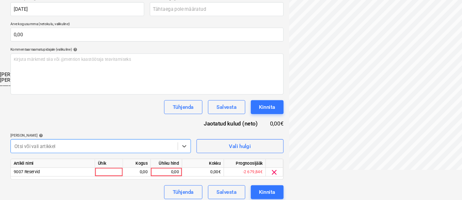
scroll to position [120, 0]
click at [118, 119] on div "Dokumendi nimi help PMA_2025_48588.pdf Arve number (valikuline) help Arve kuupä…" at bounding box center [138, 92] width 256 height 214
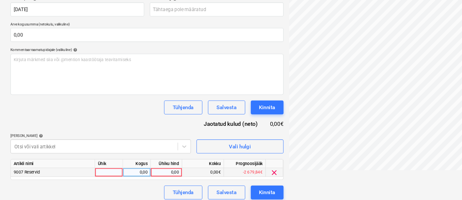
click at [109, 170] on div at bounding box center [102, 174] width 26 height 8
type input "kmpl"
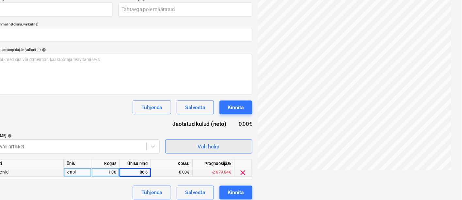
type input "86,69"
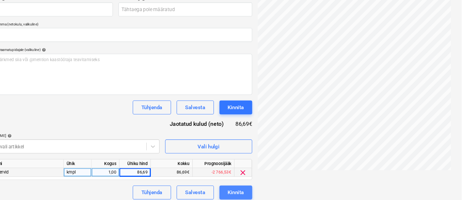
click at [245, 188] on div "Kinnita" at bounding box center [250, 192] width 15 height 8
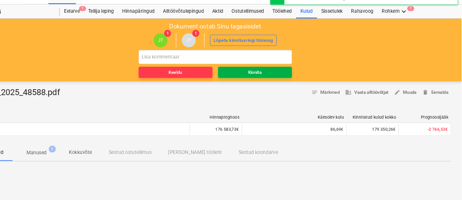
click at [272, 78] on div "Kinnita" at bounding box center [268, 81] width 13 height 8
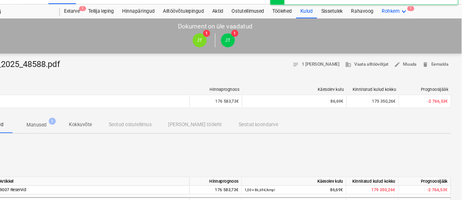
click at [409, 21] on icon "keyboard_arrow_down" at bounding box center [408, 23] width 8 height 8
click at [394, 49] on div "Failid 1" at bounding box center [405, 52] width 22 height 6
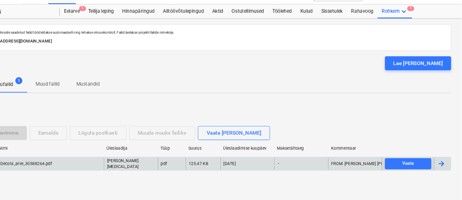
click at [81, 165] on div "Decora_arve_30588264.pdf" at bounding box center [76, 165] width 101 height 11
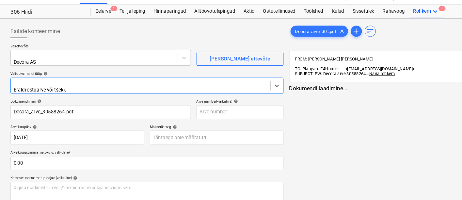
type input "Decora_arve_30588264.pdf"
type input "[DATE]"
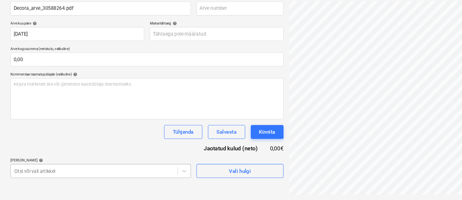
scroll to position [120, 0]
click at [139, 102] on body "Müük Projektid Kontaktid Ettevõte Koondarved 1 Postkast 9+ Kinnitusring Ressurs…" at bounding box center [231, 3] width 462 height 200
click at [126, 123] on div "9007 Reservid" at bounding box center [231, 120] width 462 height 5
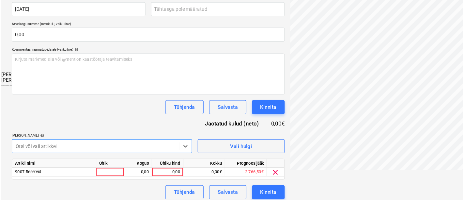
scroll to position [120, 0]
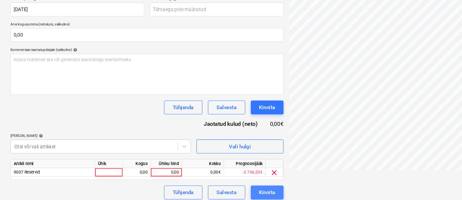
click at [251, 189] on div "Kinnita" at bounding box center [250, 192] width 15 height 8
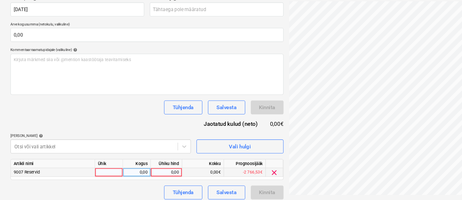
click at [101, 170] on div at bounding box center [102, 174] width 26 height 8
type input "kmpl"
type input "1846,30"
click at [255, 188] on div "Kinnita" at bounding box center [250, 192] width 31 height 13
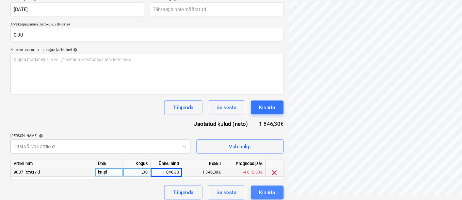
click at [255, 188] on div "Kinnita" at bounding box center [250, 192] width 15 height 8
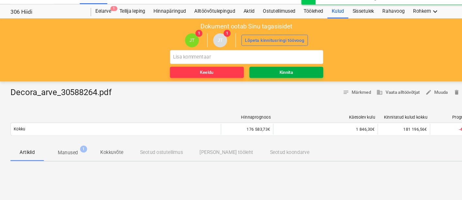
click at [272, 78] on div "Kinnita" at bounding box center [268, 81] width 13 height 8
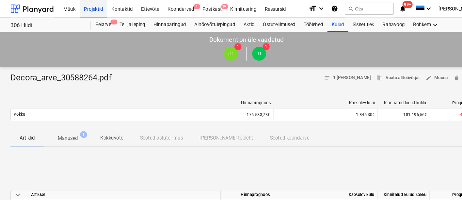
click at [87, 7] on div "Projektid" at bounding box center [88, 8] width 26 height 17
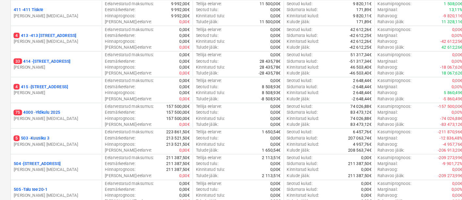
scroll to position [405, 0]
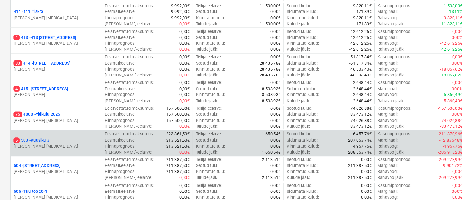
click at [40, 140] on p "5 503 - Kuusiku 3" at bounding box center [30, 143] width 34 height 6
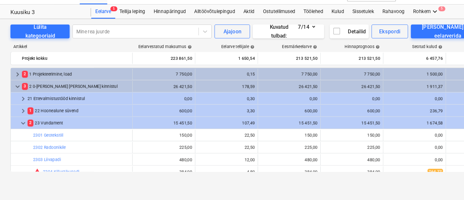
scroll to position [6, 0]
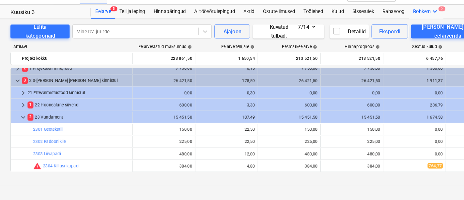
click at [409, 21] on icon "keyboard_arrow_down" at bounding box center [408, 23] width 8 height 8
click at [404, 47] on span "5" at bounding box center [407, 49] width 7 height 5
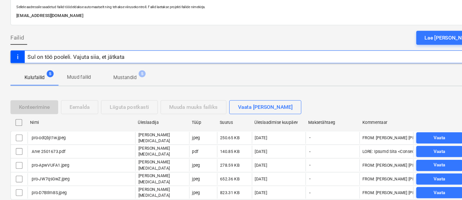
scroll to position [42, 0]
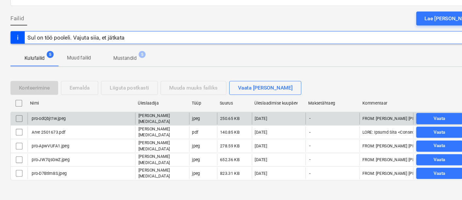
click at [46, 121] on div "pro-odQbjt1w.jpeg" at bounding box center [45, 123] width 33 height 5
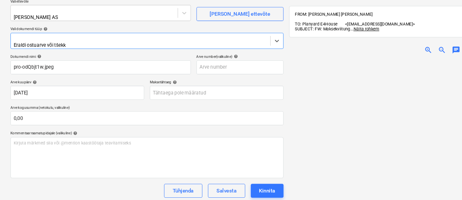
type input "pro-odQbjt1w.jpeg"
type input "[DATE]"
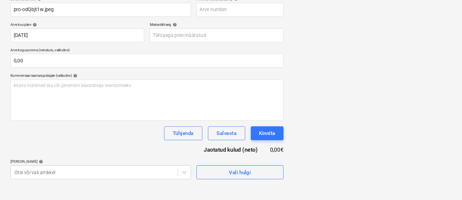
scroll to position [97, 0]
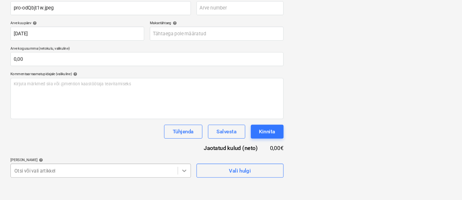
click at [172, 102] on body "Müük Projektid Kontaktid Ettevõte Koondarved 1 Postkast 9+ Kinnitusring Ressurs…" at bounding box center [231, 3] width 462 height 200
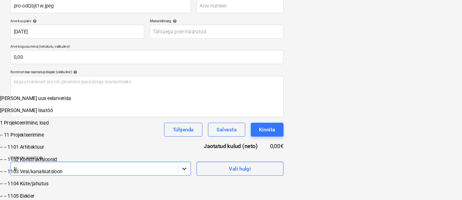
scroll to position [172, 0]
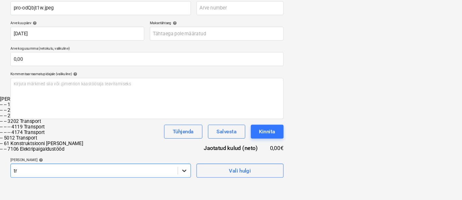
type input "t"
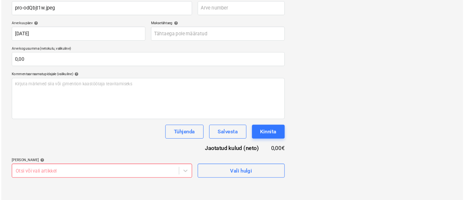
scroll to position [97, 0]
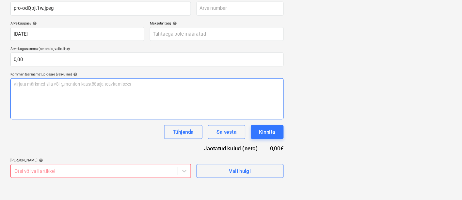
drag, startPoint x: 237, startPoint y: 151, endPoint x: 214, endPoint y: 94, distance: 62.1
click at [236, 103] on html "Müük Projektid Kontaktid Ettevõte Koondarved 1 Postkast 9+ Kinnitusring Ressurs…" at bounding box center [231, 3] width 462 height 200
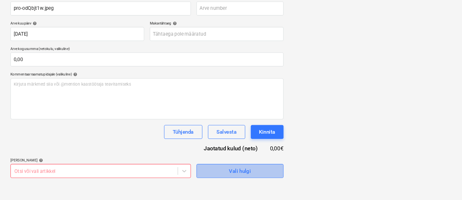
click at [195, 168] on span "Vali hulgi" at bounding box center [224, 172] width 65 height 8
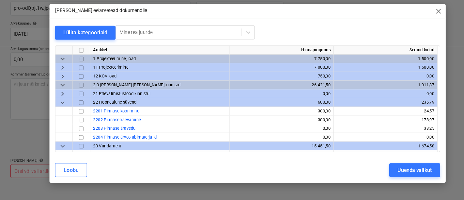
click at [59, 107] on span "keyboard_arrow_down" at bounding box center [59, 108] width 8 height 8
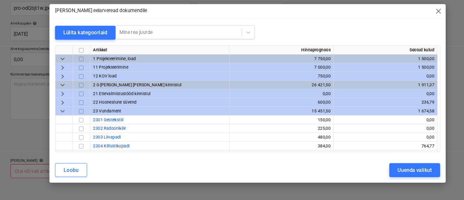
click at [58, 116] on span "keyboard_arrow_down" at bounding box center [59, 117] width 8 height 8
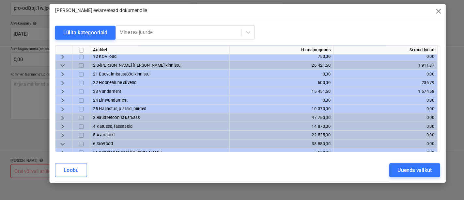
scroll to position [22, 0]
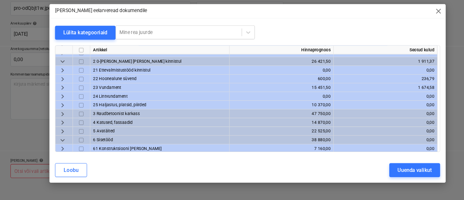
click at [57, 120] on span "keyboard_arrow_right" at bounding box center [59, 119] width 8 height 8
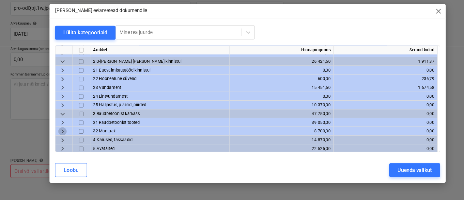
click at [59, 136] on span "keyboard_arrow_right" at bounding box center [59, 136] width 8 height 8
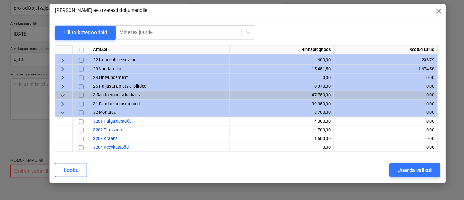
scroll to position [39, 0]
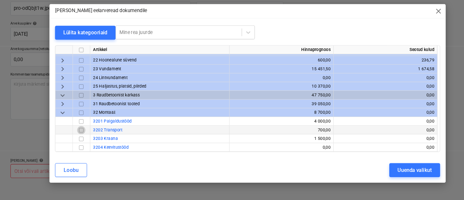
click at [77, 134] on input "checkbox" at bounding box center [76, 135] width 8 height 8
click at [384, 171] on div "Uuenda valikut" at bounding box center [389, 171] width 32 height 8
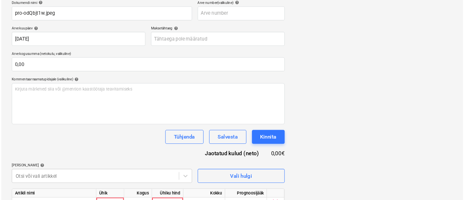
scroll to position [120, 0]
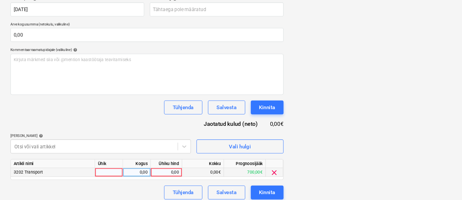
click at [101, 170] on div at bounding box center [102, 174] width 26 height 8
type input "kmpl"
type input "47,64"
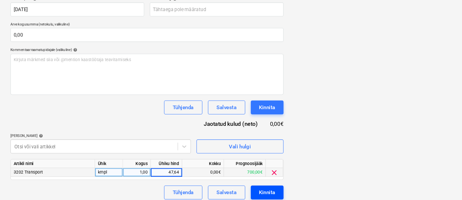
click at [249, 188] on div "Kinnita" at bounding box center [250, 192] width 15 height 8
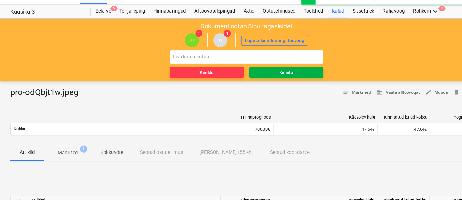
click at [266, 80] on div "Kinnita" at bounding box center [268, 81] width 13 height 8
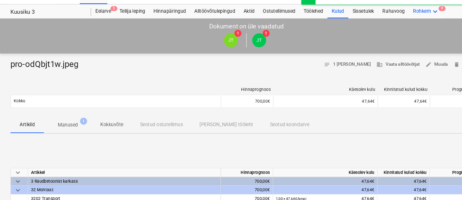
click at [404, 20] on div "Rohkem keyboard_arrow_down 4" at bounding box center [399, 23] width 32 height 13
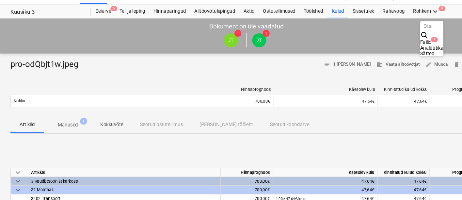
click at [394, 49] on div "Failid 4" at bounding box center [405, 52] width 22 height 6
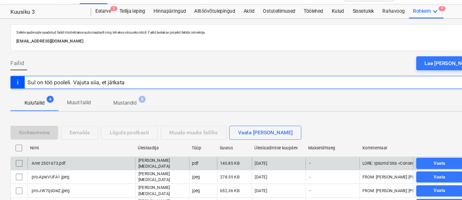
click at [68, 161] on div "Arve 2501673.pdf" at bounding box center [76, 165] width 101 height 11
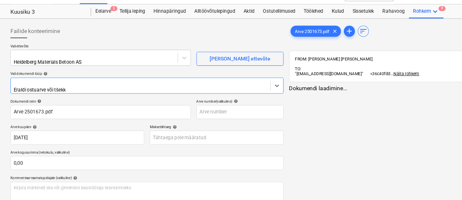
type input "Arve 2501673.pdf"
type input "[DATE]"
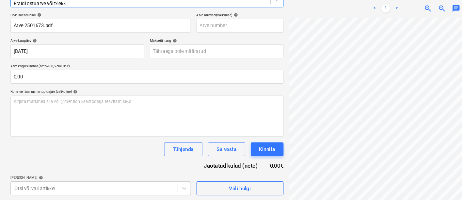
scroll to position [81, 0]
click at [133, 118] on body "Müük Projektid Kontaktid Ettevõte Koondarved 1 Postkast 9+ Kinnitusring Ressurs…" at bounding box center [231, 19] width 462 height 200
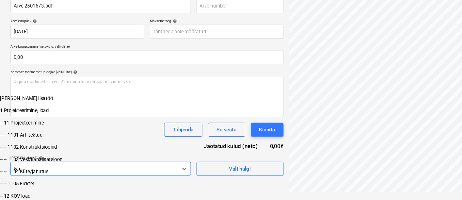
scroll to position [99, 0]
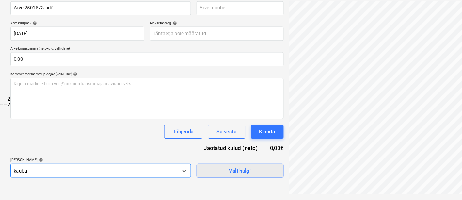
type input "kauba"
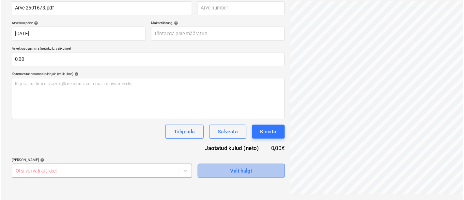
scroll to position [92, 0]
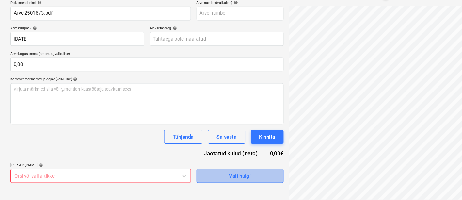
click at [203, 173] on span "Vali hulgi" at bounding box center [224, 177] width 65 height 8
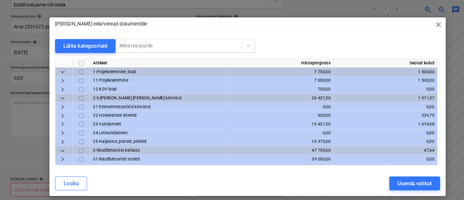
scroll to position [92, 0]
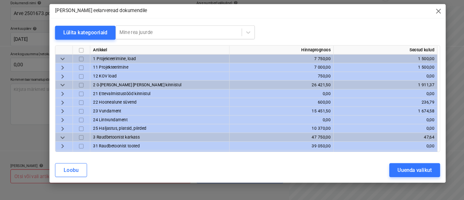
click at [59, 115] on span "keyboard_arrow_right" at bounding box center [59, 117] width 8 height 8
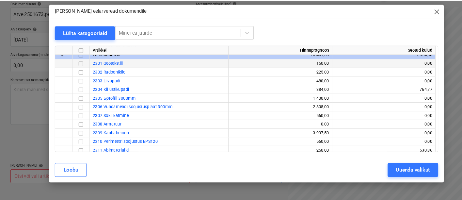
scroll to position [54, 0]
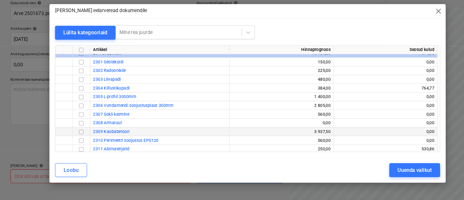
click at [76, 136] on input "checkbox" at bounding box center [76, 136] width 8 height 8
click at [389, 173] on div "Uuenda valikut" at bounding box center [389, 171] width 32 height 8
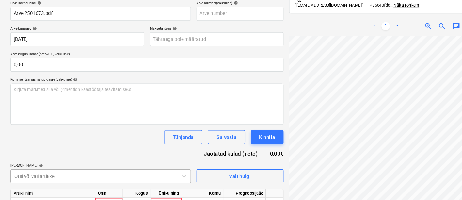
scroll to position [120, 0]
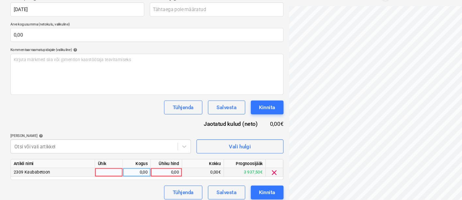
click at [106, 170] on div at bounding box center [102, 174] width 26 height 8
type input "kmpl"
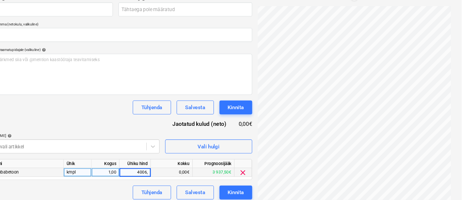
type input "4006"
click at [246, 189] on div "Kinnita" at bounding box center [250, 192] width 15 height 8
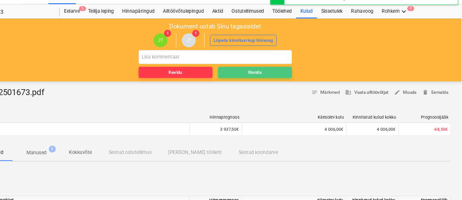
click at [274, 82] on div "Kinnita" at bounding box center [268, 81] width 13 height 8
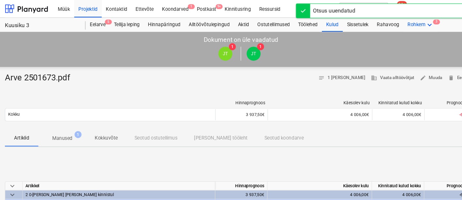
click at [396, 21] on div "Rohkem keyboard_arrow_down 3" at bounding box center [399, 23] width 32 height 13
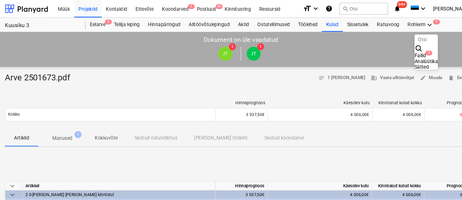
click at [394, 49] on div "Failid 3" at bounding box center [405, 52] width 22 height 6
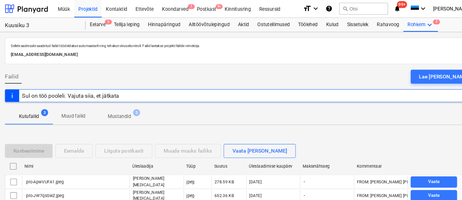
scroll to position [30, 0]
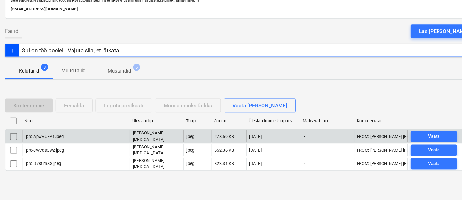
click at [50, 142] on div "pro-ApwVUFA1.jpeg" at bounding box center [47, 140] width 36 height 5
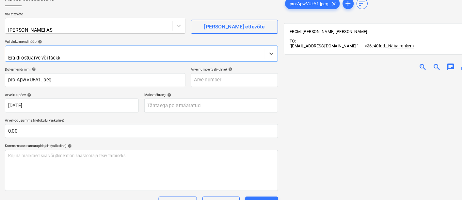
type input "pro-ApwVUFA1.jpeg"
type input "[DATE]"
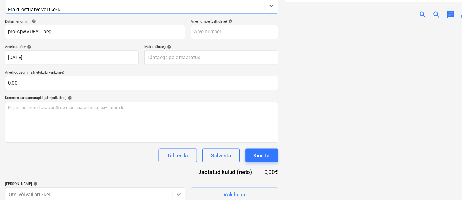
scroll to position [174, 0]
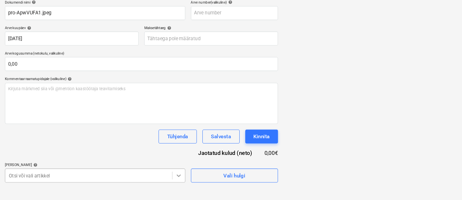
click at [172, 107] on body "Müük Projektid Kontaktid Ettevõte Koondarved 1 Postkast 9+ Kinnitusring Ressurs…" at bounding box center [231, 7] width 462 height 200
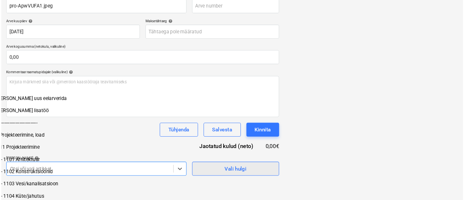
scroll to position [92, 0]
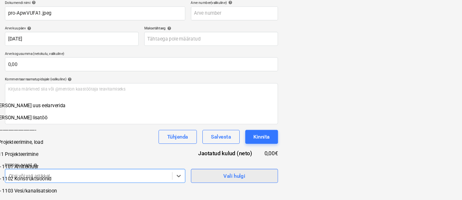
click at [206, 88] on div "Dokumendi nimi help pro-ApwVUFA1.jpeg Arve number (valikuline) help Arve kuupäe…" at bounding box center [138, 98] width 256 height 171
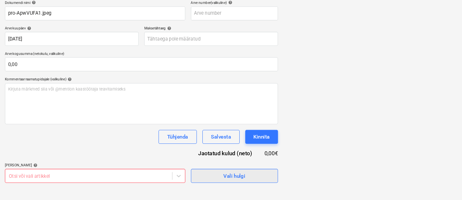
click at [210, 175] on span "Vali hulgi" at bounding box center [224, 177] width 65 height 8
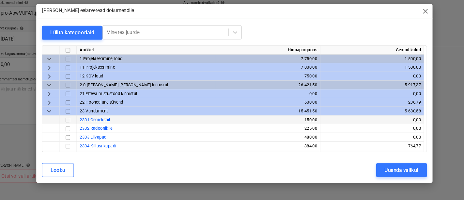
scroll to position [18, 0]
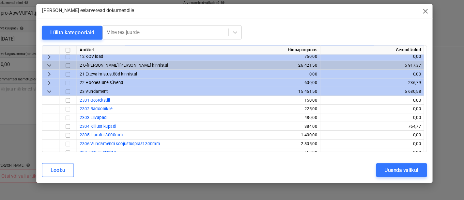
click at [58, 98] on span "keyboard_arrow_down" at bounding box center [59, 98] width 8 height 8
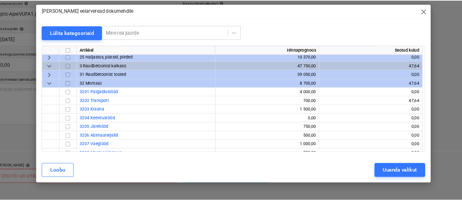
scroll to position [66, 0]
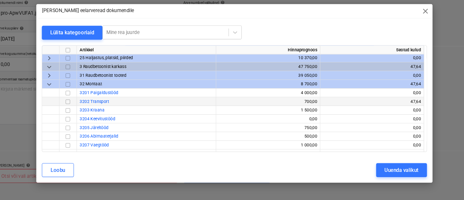
click at [75, 107] on input "checkbox" at bounding box center [76, 108] width 8 height 8
click at [401, 170] on div "Uuenda valikut" at bounding box center [389, 171] width 32 height 8
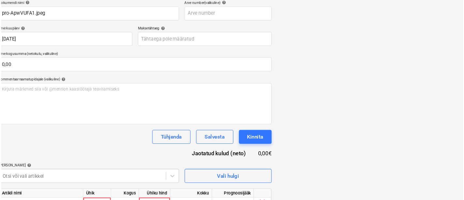
scroll to position [120, 0]
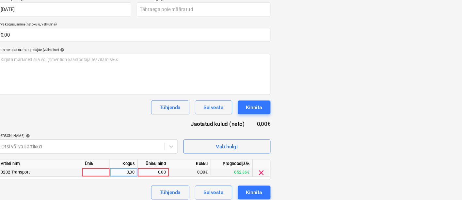
click at [95, 170] on div at bounding box center [102, 174] width 26 height 8
type input "kmpl"
type input "80,65"
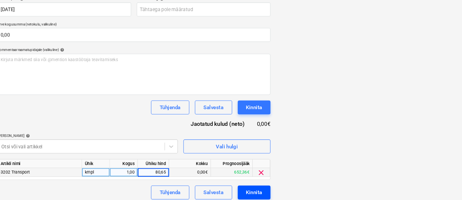
click at [244, 188] on div "Kinnita" at bounding box center [250, 192] width 15 height 8
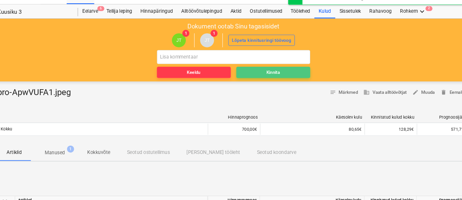
click at [268, 81] on div "Kinnita" at bounding box center [268, 81] width 13 height 8
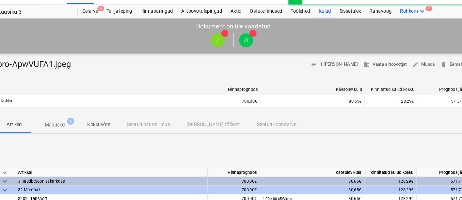
click at [398, 20] on div "Rohkem keyboard_arrow_down 2" at bounding box center [399, 23] width 32 height 13
click at [404, 47] on span "2" at bounding box center [407, 49] width 7 height 5
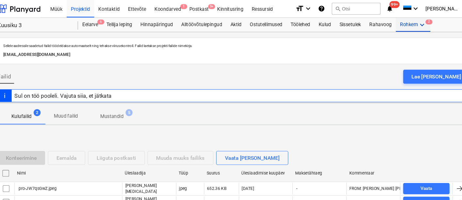
click at [393, 22] on div "Rohkem keyboard_arrow_down 2" at bounding box center [399, 23] width 32 height 13
click at [404, 47] on span "2" at bounding box center [407, 49] width 7 height 5
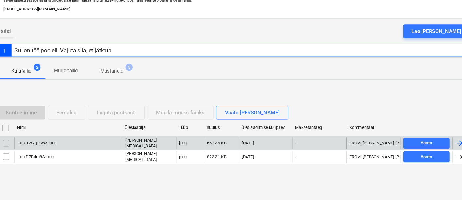
click at [91, 148] on div "pro-JW7qsGwZ.jpeg" at bounding box center [76, 146] width 101 height 11
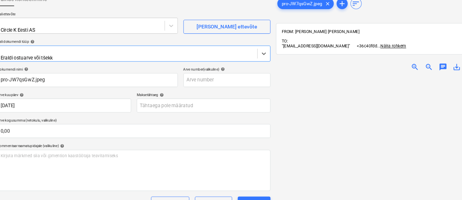
type input "pro-JW7qsGwZ.jpeg"
type input "[DATE]"
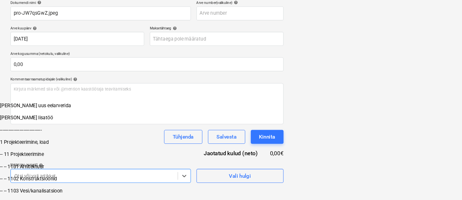
scroll to position [174, 0]
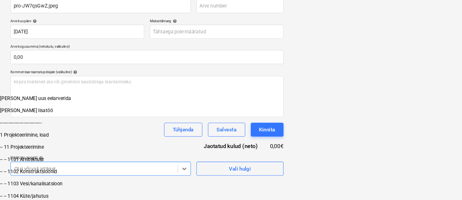
click at [132, 173] on body "Müük Projektid Kontaktid Ettevõte Koondarved 1 Postkast 9+ Kinnitusring Ressurs…" at bounding box center [231, 50] width 462 height 299
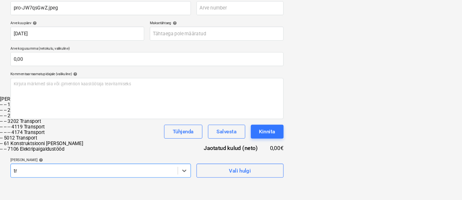
type input "tra"
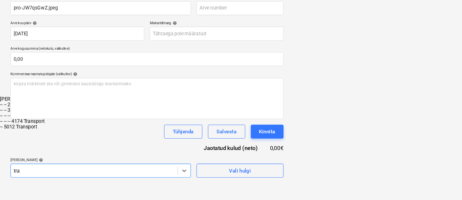
scroll to position [142, 0]
click at [56, 118] on div "-- -- 3202 Transport" at bounding box center [231, 115] width 462 height 5
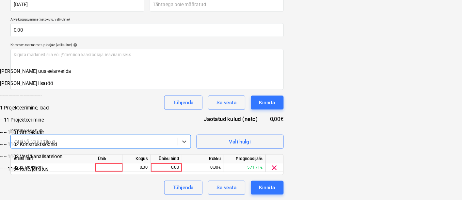
click at [121, 102] on div "Dokumendi nimi help pro-JW7qsGwZ.jpeg Arve number (valikuline) help Arve kuupäe…" at bounding box center [138, 88] width 256 height 214
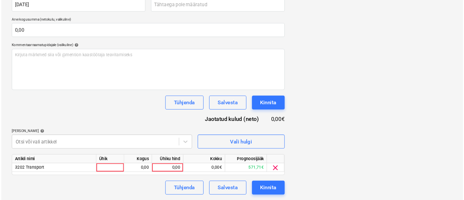
scroll to position [120, 0]
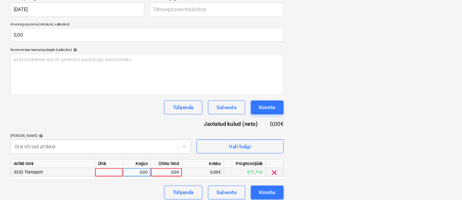
click at [103, 170] on div at bounding box center [102, 174] width 26 height 8
type input "kmpl"
click at [210, 119] on div "Dokumendi nimi help pro-JW7qsGwZ.jpeg Arve number (valikuline) help Arve kuupäe…" at bounding box center [138, 92] width 256 height 214
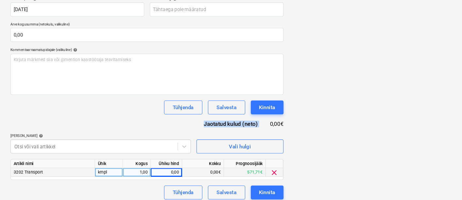
click at [210, 119] on div "Dokumendi nimi help pro-JW7qsGwZ.jpeg Arve number (valikuline) help Arve kuupäe…" at bounding box center [138, 92] width 256 height 214
click at [289, 136] on div at bounding box center [361, 80] width 181 height 181
click at [162, 170] on div "0,00" at bounding box center [156, 174] width 24 height 8
type input "98,35"
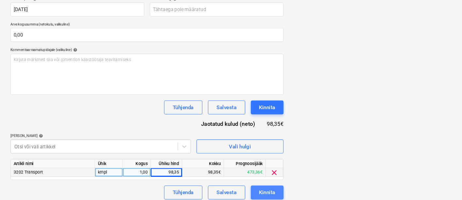
click at [241, 186] on button "Kinnita" at bounding box center [250, 192] width 31 height 13
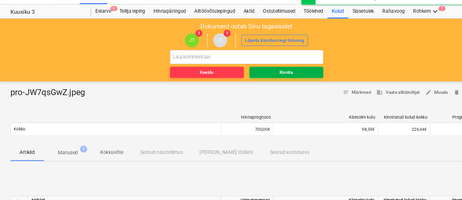
click at [273, 83] on div "Kinnita" at bounding box center [268, 81] width 13 height 8
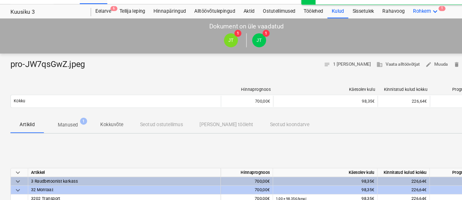
click at [405, 21] on icon "keyboard_arrow_down" at bounding box center [408, 23] width 8 height 8
click at [394, 49] on div "Failid 1" at bounding box center [405, 52] width 22 height 6
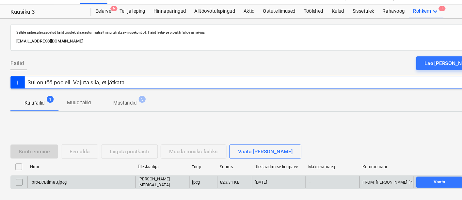
click at [80, 181] on div "pro-D7Btlm8S.jpeg" at bounding box center [76, 183] width 101 height 11
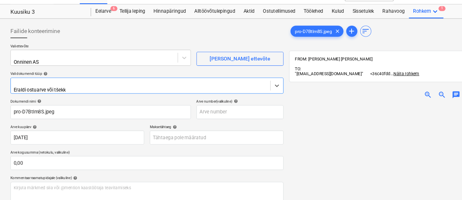
type input "pro-D7Btlm8S.jpeg"
type input "[DATE]"
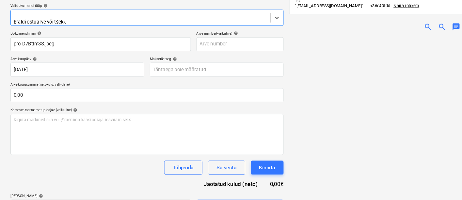
scroll to position [67, 0]
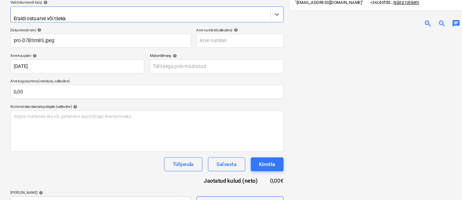
click at [401, 30] on span "zoom_in" at bounding box center [401, 34] width 8 height 8
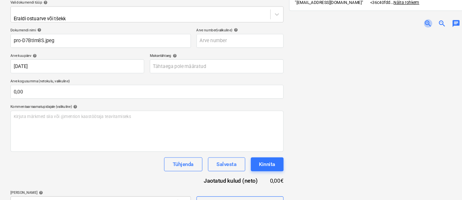
click at [401, 30] on span "zoom_in" at bounding box center [401, 34] width 8 height 8
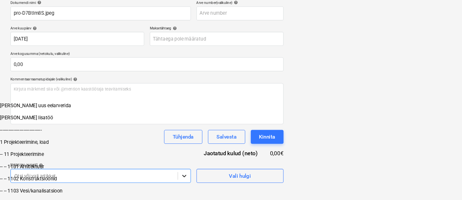
click at [172, 172] on body "Müük Projektid Kontaktid Ettevõte Koondarved 1 Postkast 9+ Kinnitusring Ressurs…" at bounding box center [231, 57] width 462 height 299
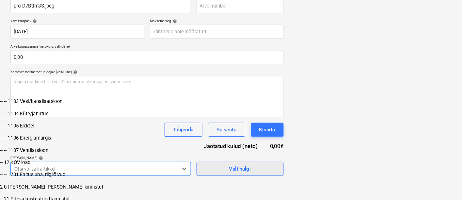
scroll to position [75, 0]
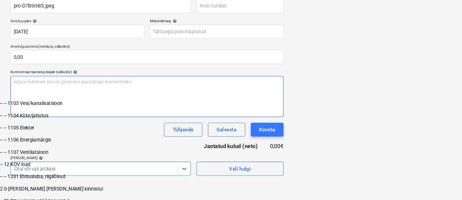
click at [208, 93] on div "Dokumendi nimi help pro-D7Btlm8S.jpeg Arve number (valikuline) help Arve kuupäe…" at bounding box center [138, 91] width 256 height 171
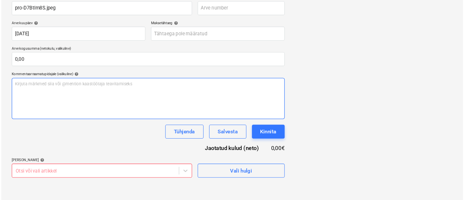
scroll to position [92, 0]
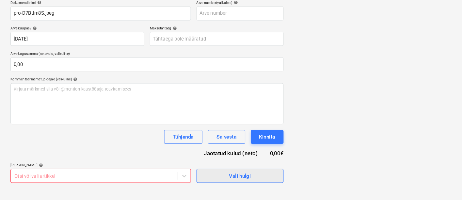
click at [214, 173] on span "Vali hulgi" at bounding box center [224, 177] width 65 height 8
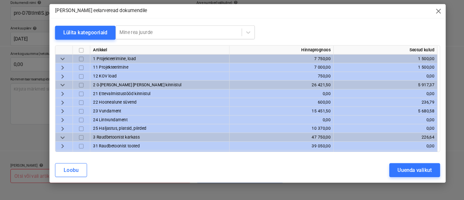
click at [59, 115] on span "keyboard_arrow_right" at bounding box center [59, 117] width 8 height 8
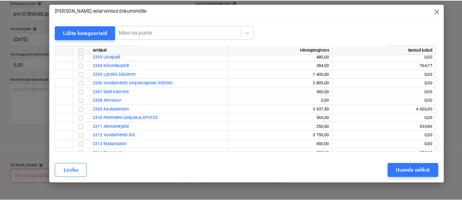
scroll to position [78, 0]
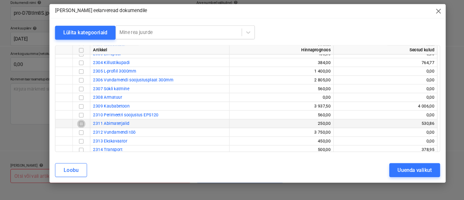
click at [75, 126] on input "checkbox" at bounding box center [76, 128] width 8 height 8
click at [383, 173] on div "Uuenda valikut" at bounding box center [389, 171] width 32 height 8
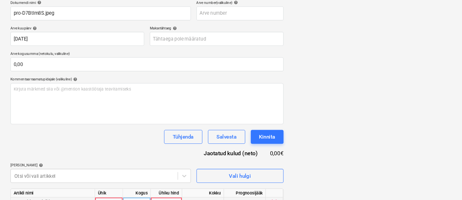
click at [104, 197] on div at bounding box center [102, 201] width 26 height 8
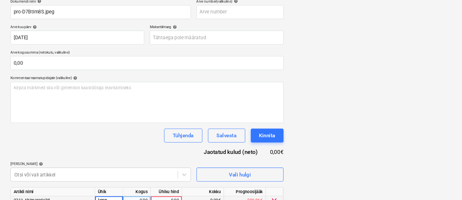
type input "kmpl"
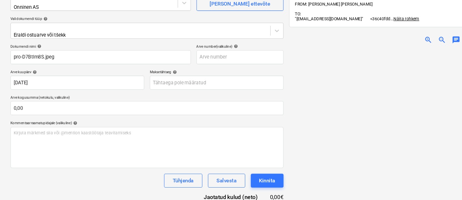
scroll to position [61, 0]
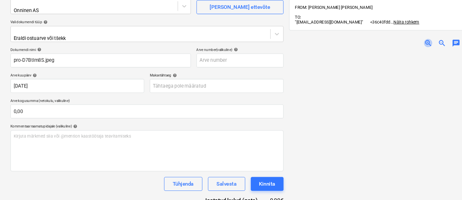
click at [401, 36] on span "zoom_in" at bounding box center [401, 40] width 8 height 8
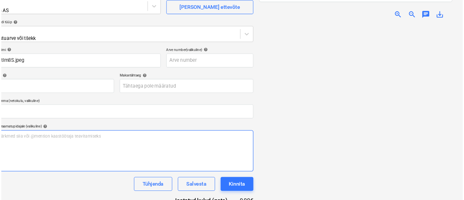
scroll to position [120, 0]
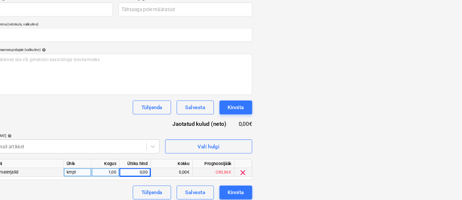
click at [164, 170] on div "0,00" at bounding box center [156, 174] width 24 height 8
type input "46,49"
click at [245, 188] on div "Kinnita" at bounding box center [250, 192] width 15 height 8
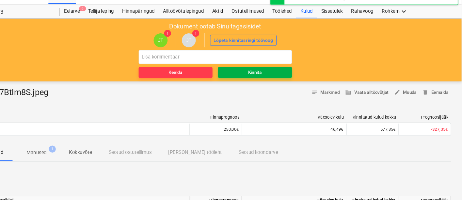
click at [276, 79] on span "Kinnita" at bounding box center [268, 81] width 64 height 8
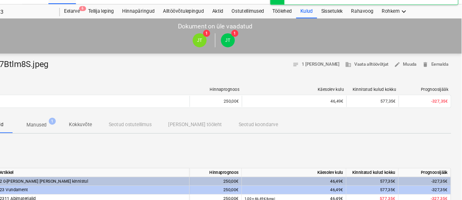
click at [294, 151] on div "keyboard_arrow_down [PERSON_NAME] Käesolev kulu Kinnitatud kulud kokku Prognoos…" at bounding box center [231, 192] width 442 height 98
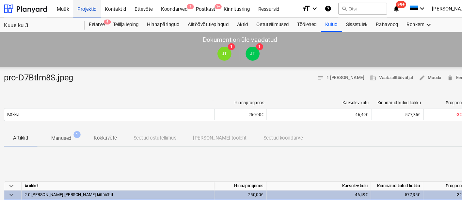
click at [88, 6] on div "Projektid" at bounding box center [88, 8] width 26 height 17
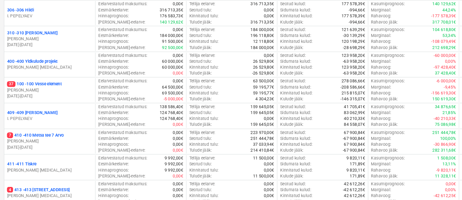
scroll to position [277, 0]
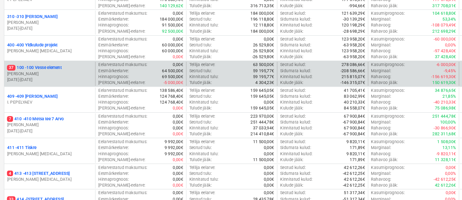
click at [49, 73] on p "37 100 - 100 Vesse element" at bounding box center [38, 76] width 51 height 6
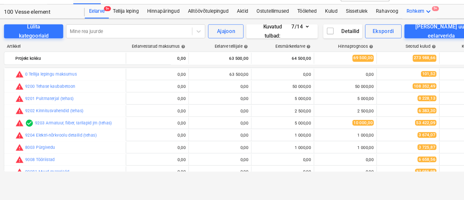
click at [393, 21] on div "Rohkem keyboard_arrow_down 9+" at bounding box center [399, 23] width 32 height 13
click at [394, 49] on div "Failid 9+" at bounding box center [405, 52] width 22 height 6
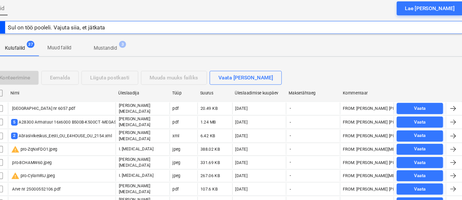
scroll to position [64, 0]
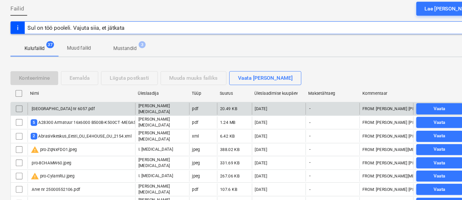
click at [66, 101] on div "[GEOGRAPHIC_DATA] nr 6057.pdf" at bounding box center [59, 102] width 60 height 5
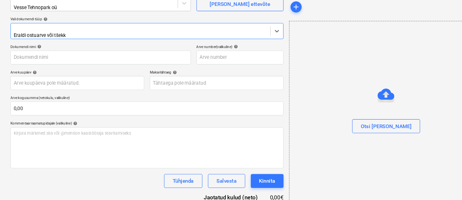
type input "[GEOGRAPHIC_DATA] nr 6057.pdf"
type input "[DATE]"
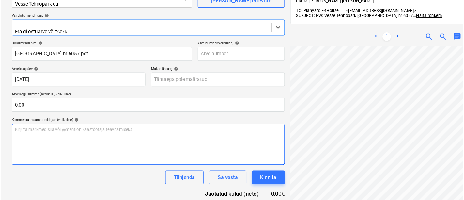
scroll to position [97, 0]
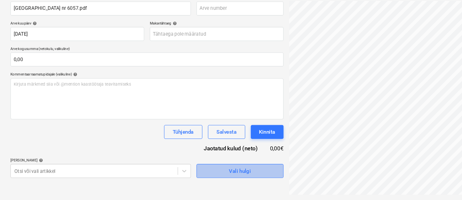
click at [205, 172] on span "Vali hulgi" at bounding box center [224, 172] width 65 height 8
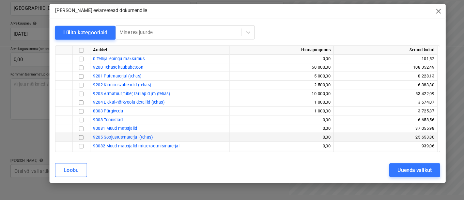
scroll to position [7, 0]
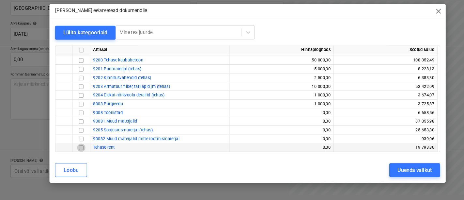
click at [76, 149] on input "checkbox" at bounding box center [76, 151] width 8 height 8
click at [379, 170] on div "Uuenda valikut" at bounding box center [389, 171] width 32 height 8
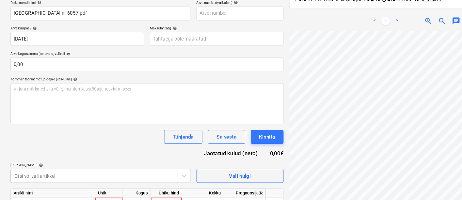
scroll to position [120, 0]
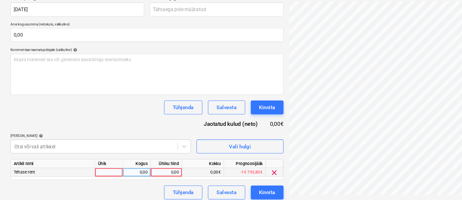
click at [101, 170] on div at bounding box center [102, 174] width 26 height 8
type input "kmpl"
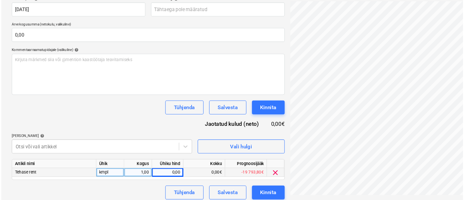
scroll to position [0, 16]
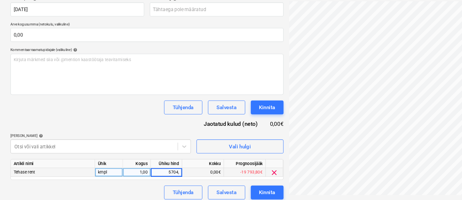
type input "5704"
click at [249, 191] on div "Kinnita" at bounding box center [250, 192] width 15 height 8
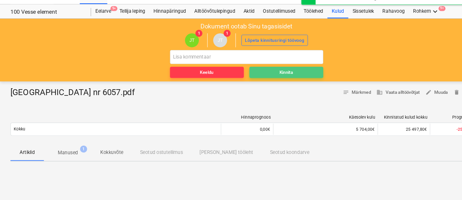
click at [260, 80] on span "Kinnita" at bounding box center [268, 81] width 64 height 8
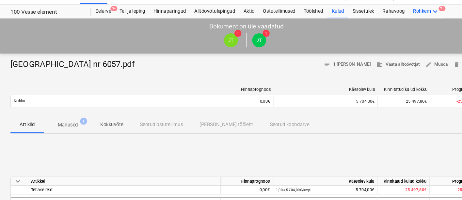
click at [407, 22] on icon "keyboard_arrow_down" at bounding box center [408, 23] width 8 height 8
click at [394, 49] on div "Failid 9+" at bounding box center [405, 52] width 22 height 6
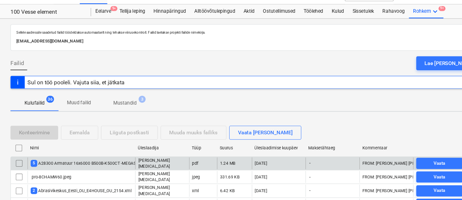
scroll to position [58, 0]
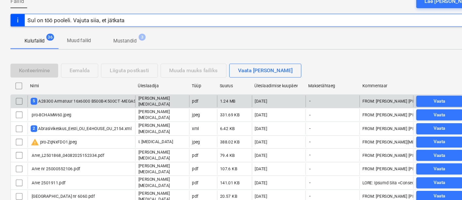
click at [85, 107] on div "5 A28300 Armatuur 16x6000 B500B-K500CT -MEGASA- FT2557316.pdf" at bounding box center [94, 107] width 131 height 6
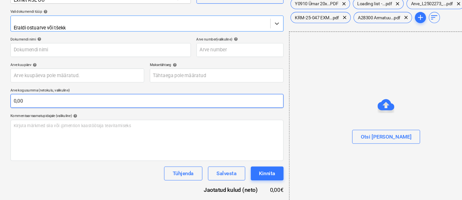
type input "Y0910 Ümar 20x12080 S235_275JR+AR HO591964 [DATE] -5,073.PDF"
type input "[DATE]"
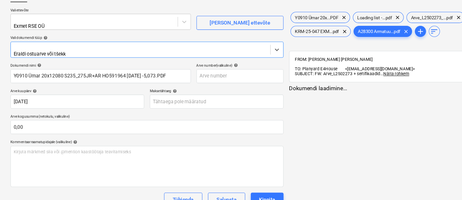
scroll to position [41, 0]
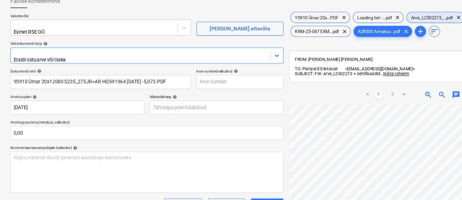
click at [393, 14] on span "Arve_L2502273_...pdf" at bounding box center [404, 16] width 47 height 5
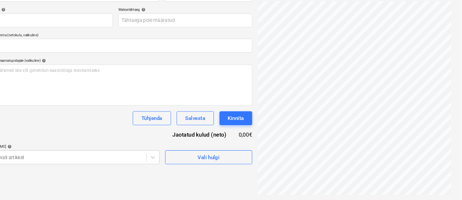
scroll to position [110, 0]
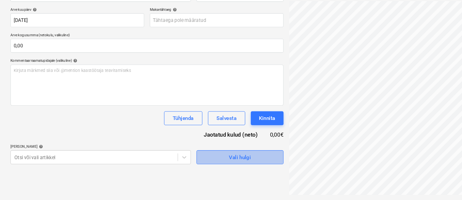
click at [197, 157] on span "Vali hulgi" at bounding box center [224, 159] width 65 height 8
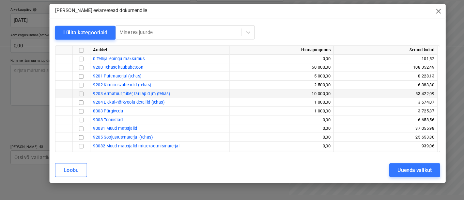
click at [75, 101] on input "checkbox" at bounding box center [76, 100] width 8 height 8
click at [373, 169] on div "Uuenda valikut" at bounding box center [389, 171] width 32 height 8
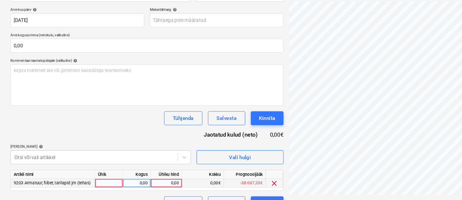
click at [107, 180] on div at bounding box center [102, 184] width 26 height 8
type input "kmpl"
type input "2748,10"
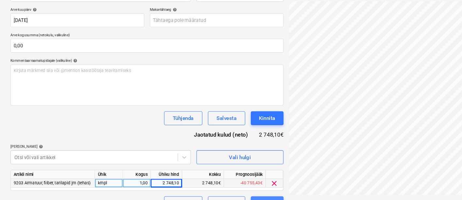
click at [249, 196] on button "Kinnita" at bounding box center [250, 202] width 31 height 13
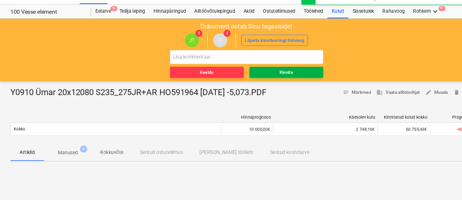
click at [269, 80] on div "Kinnita" at bounding box center [268, 81] width 13 height 8
